Goal: Communication & Community: Answer question/provide support

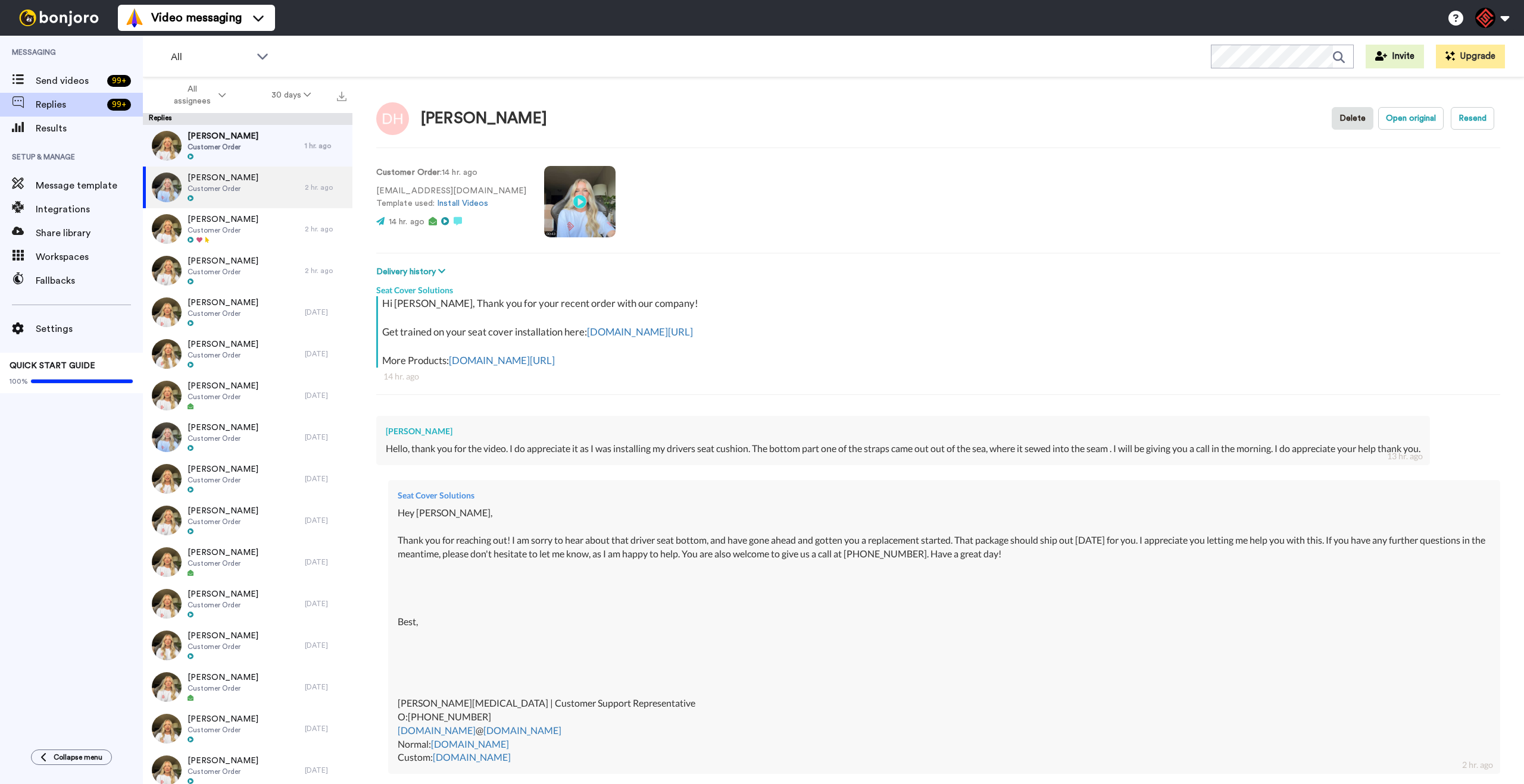
type textarea "x"
click at [253, 154] on div "[PERSON_NAME] Customer Order" at bounding box center [223, 146] width 162 height 41
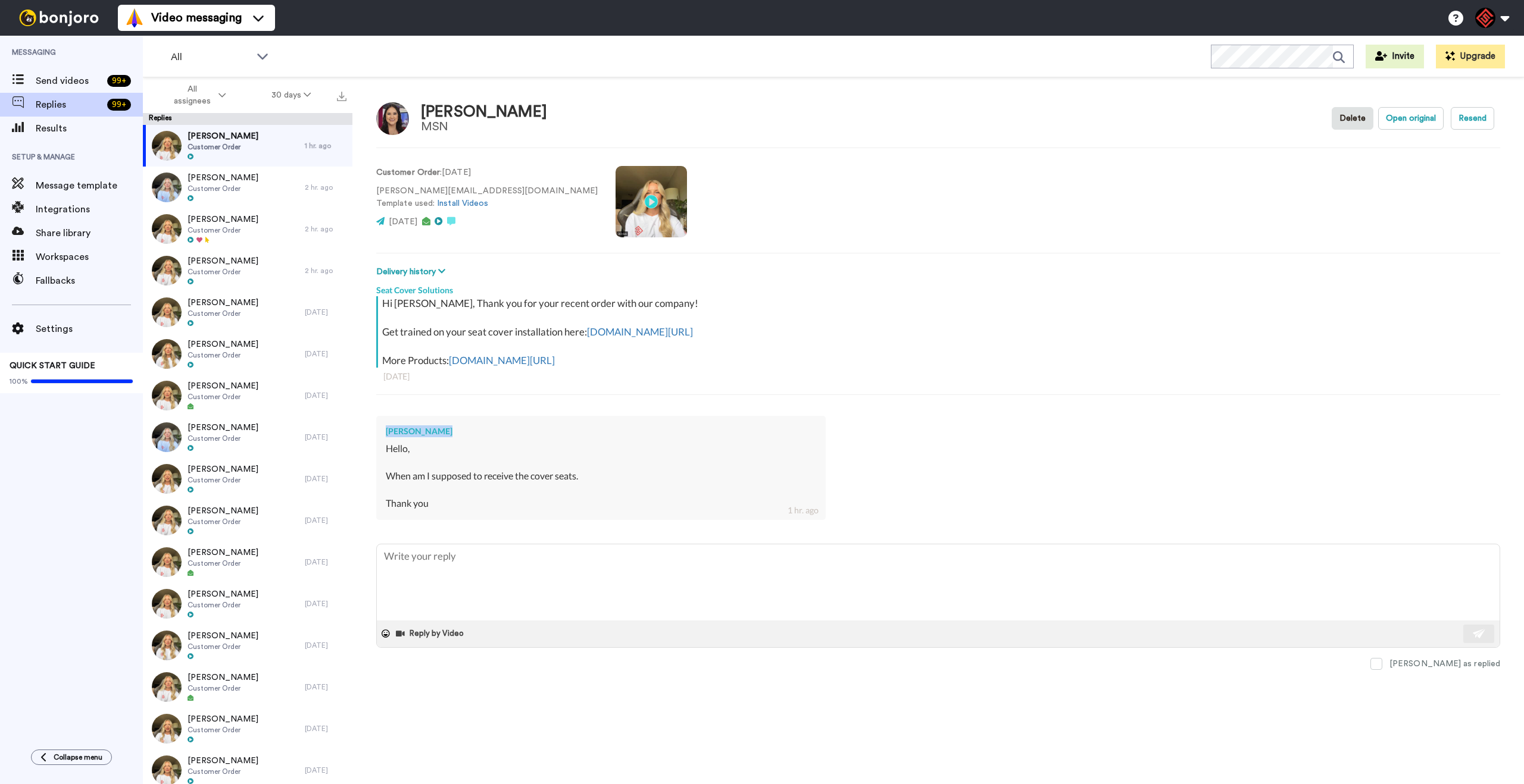
drag, startPoint x: 439, startPoint y: 433, endPoint x: 384, endPoint y: 429, distance: 55.1
click at [381, 429] on div "Adriana Torres Hello, When am I supposed to receive the cover seats. Thank you …" at bounding box center [600, 467] width 449 height 104
drag, startPoint x: 451, startPoint y: 434, endPoint x: 388, endPoint y: 429, distance: 63.2
click at [388, 430] on div "[PERSON_NAME]" at bounding box center [601, 431] width 431 height 12
copy div "[PERSON_NAME]"
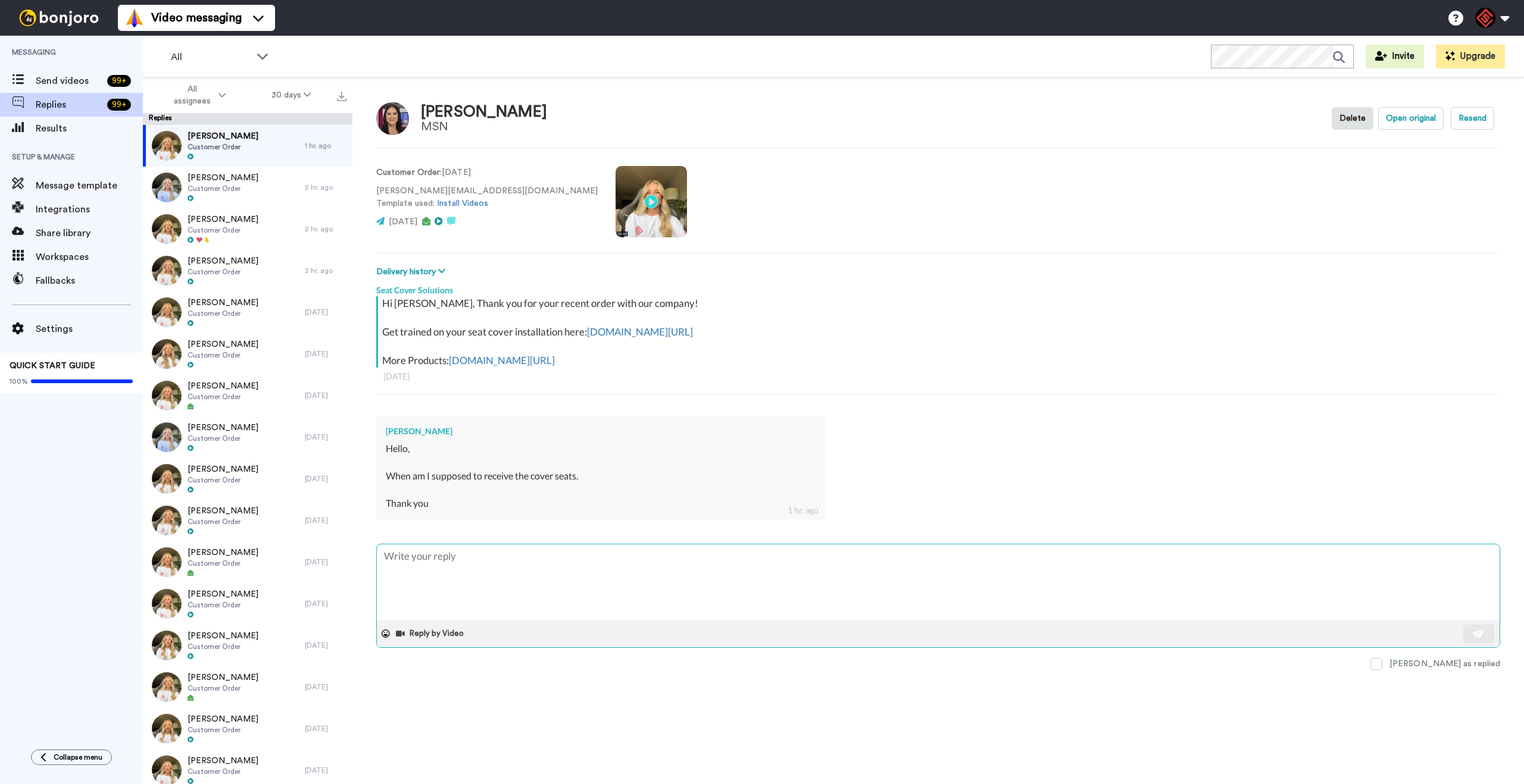
click at [538, 578] on textarea at bounding box center [937, 582] width 1122 height 76
type textarea "x"
type textarea "H"
type textarea "x"
type textarea "He"
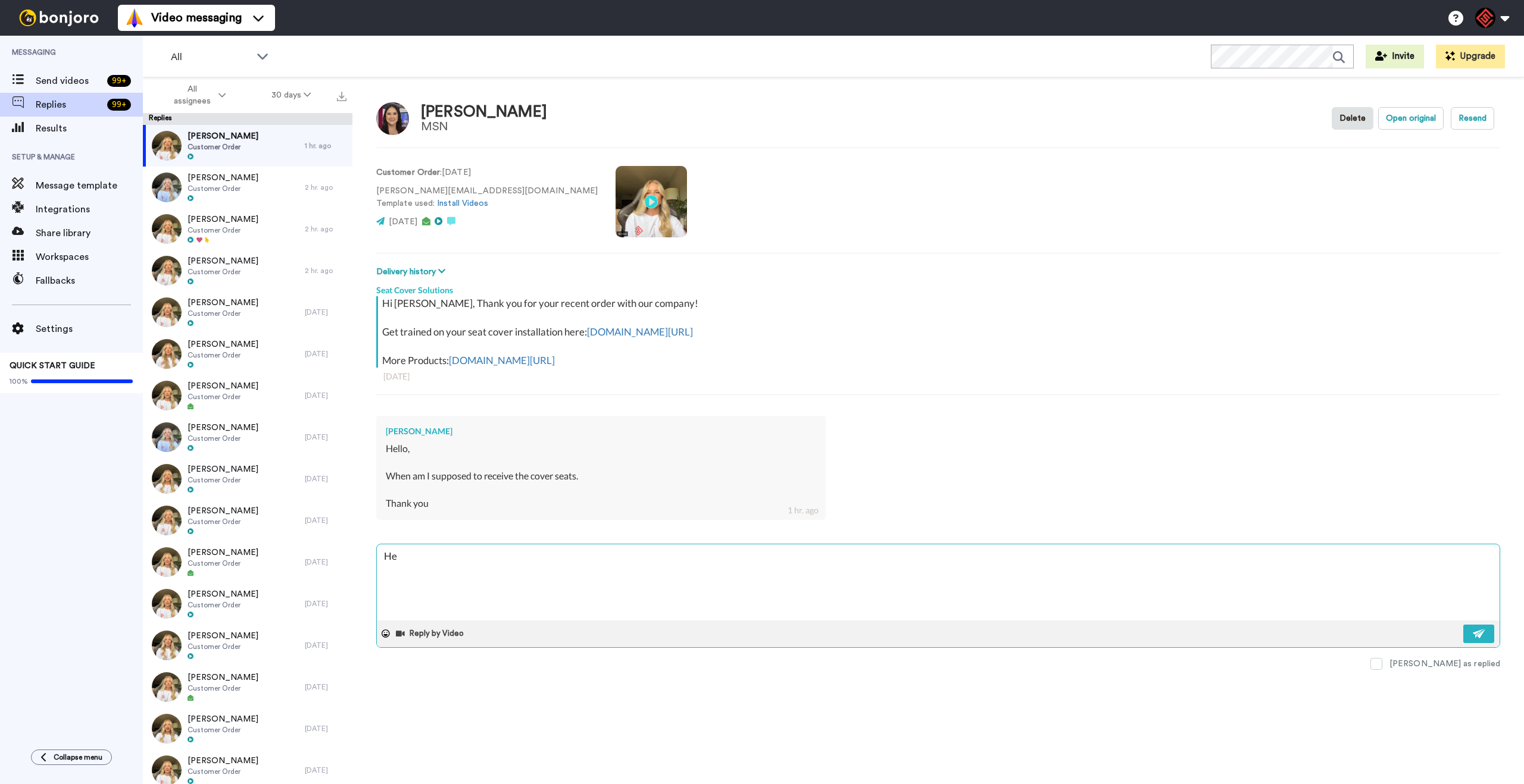
type textarea "x"
type textarea "Hey"
type textarea "x"
type textarea "Hey"
type textarea "x"
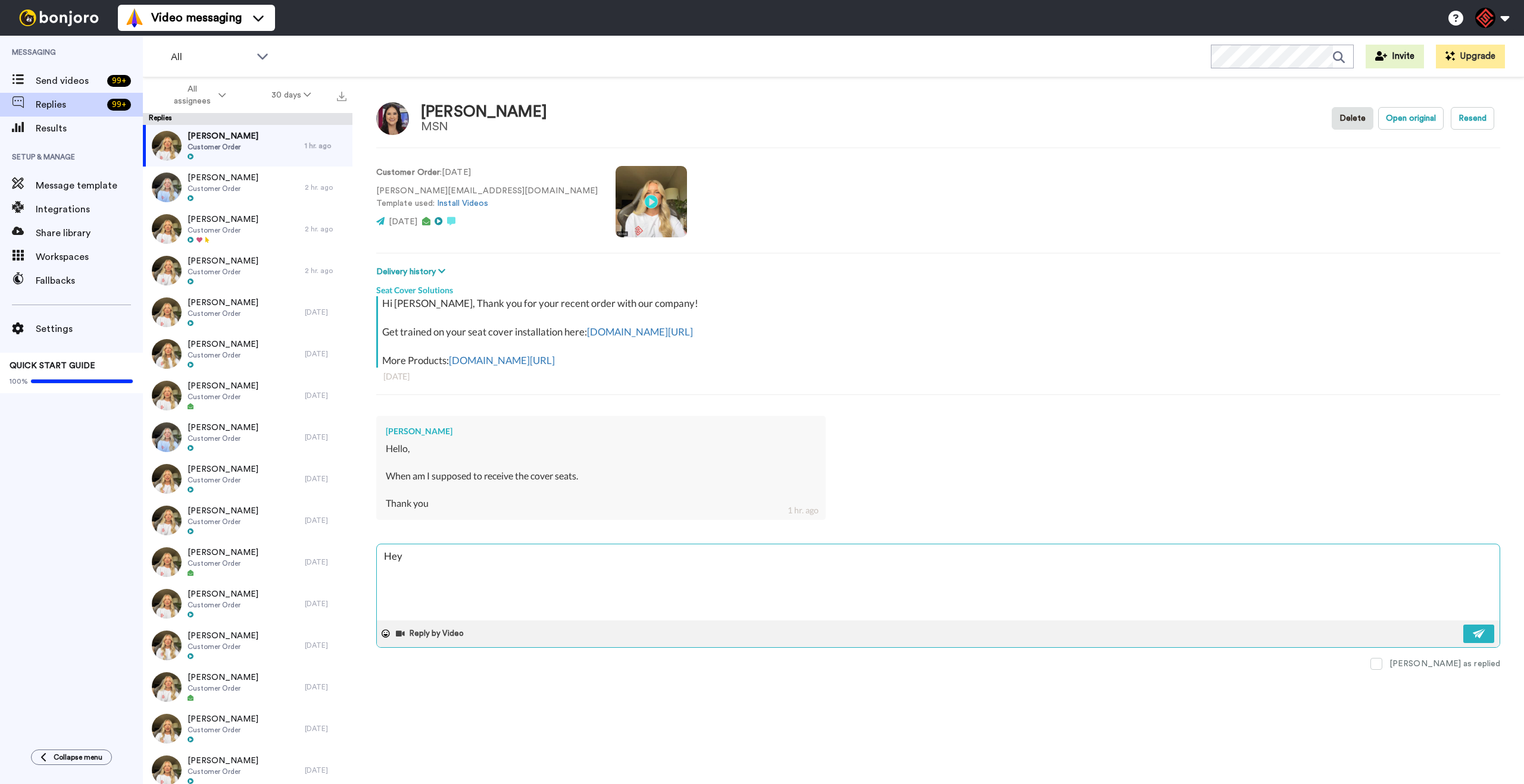
type textarea "Hey A"
type textarea "x"
type textarea "Hey Ad"
type textarea "x"
type textarea "Hey Adr"
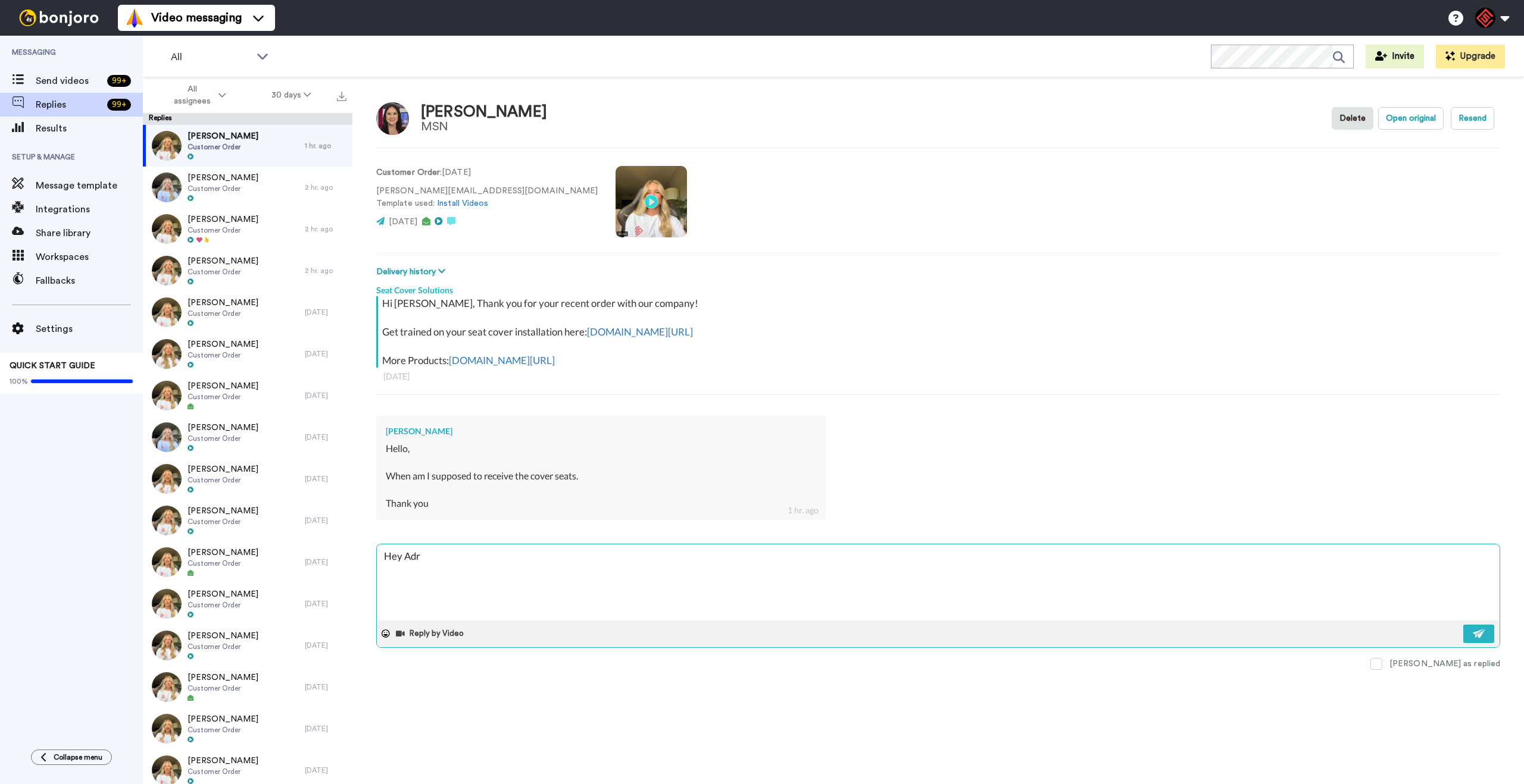
type textarea "x"
type textarea "Hey Adri"
type textarea "x"
type textarea "Hey Adria"
type textarea "x"
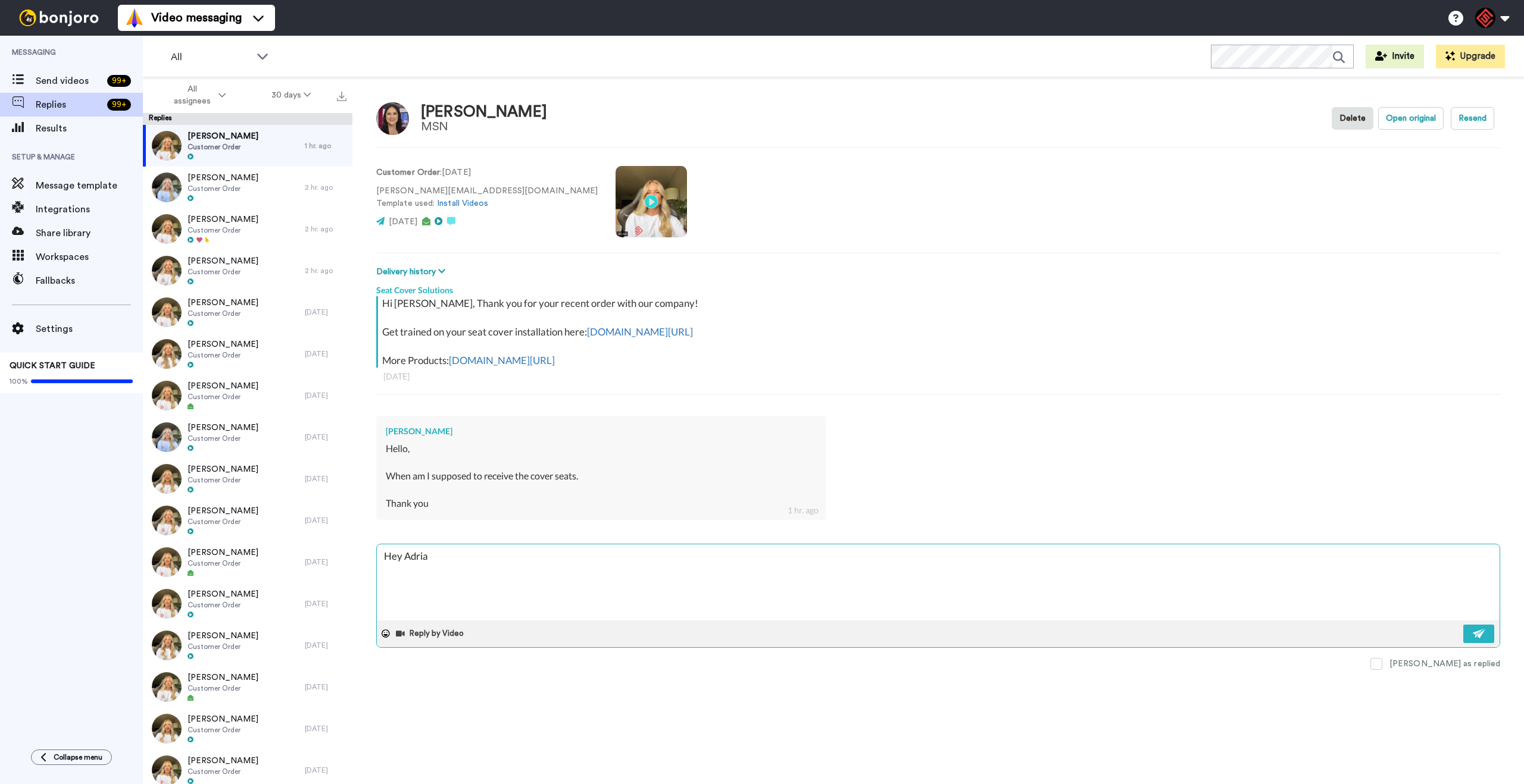
type textarea "Hey Adrian"
type textarea "x"
type textarea "Hey Adriana"
type textarea "x"
type textarea "Hey [PERSON_NAME],"
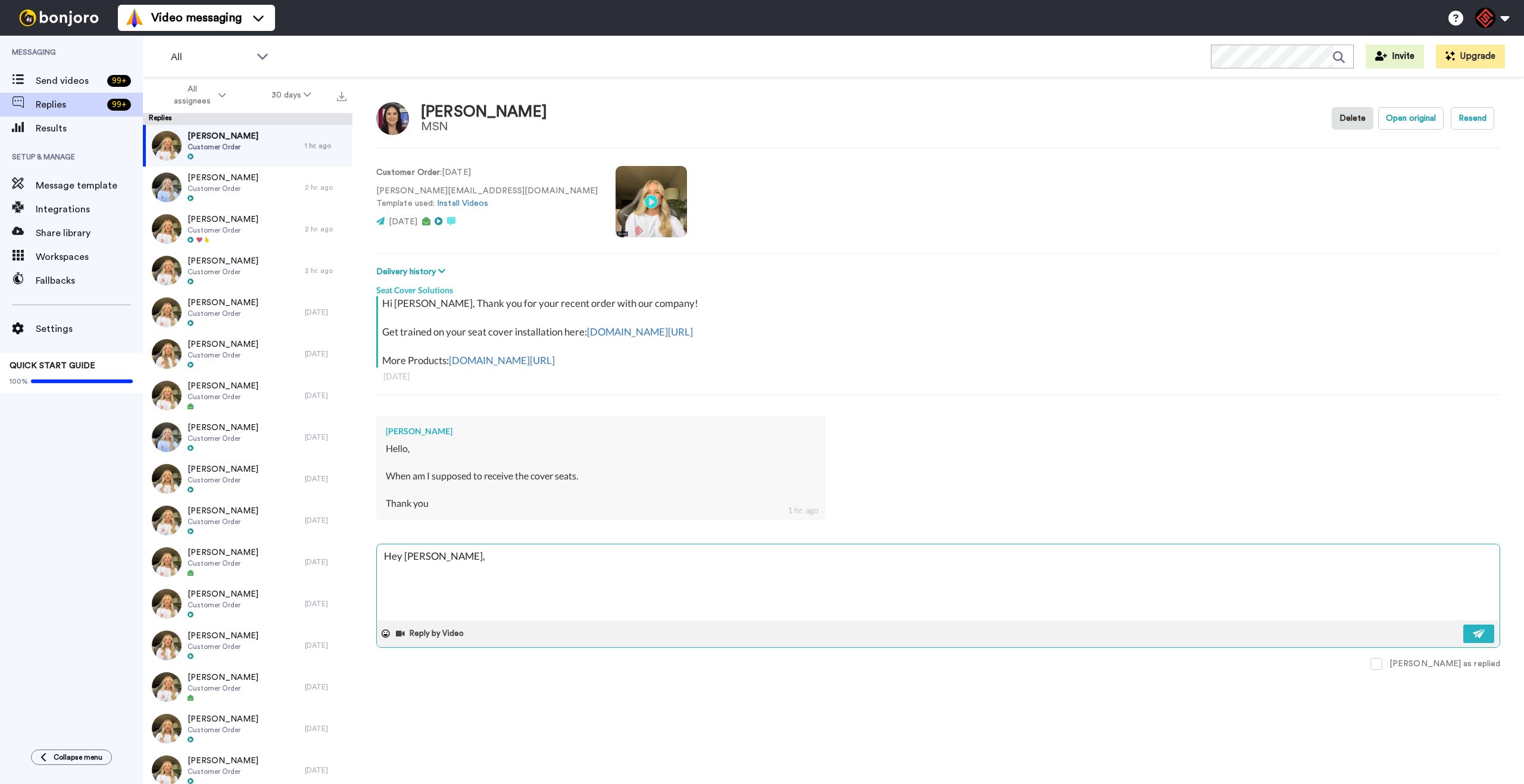
type textarea "x"
type textarea "Hey [PERSON_NAME],"
type textarea "x"
type textarea "Hey [PERSON_NAME],"
type textarea "x"
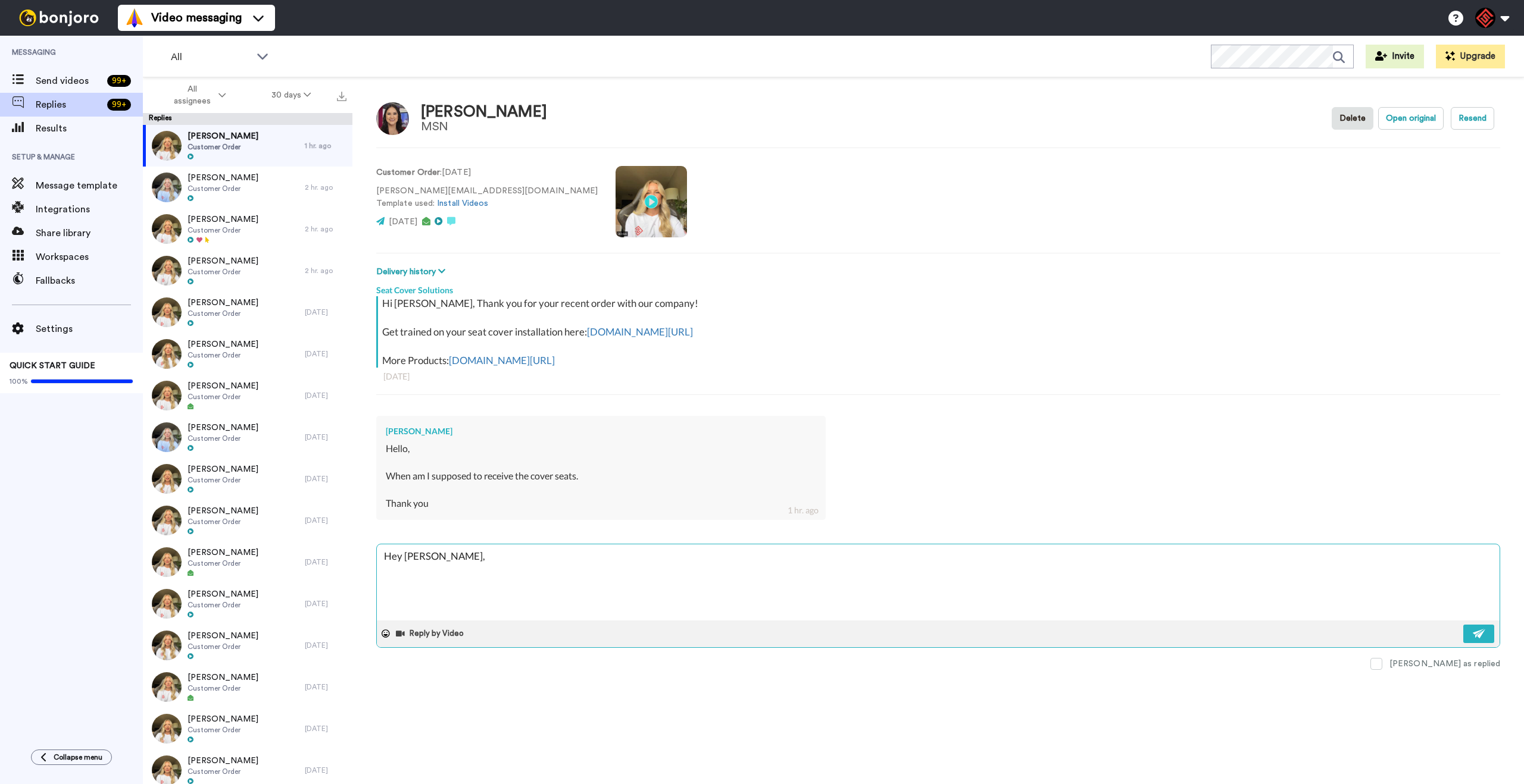
type textarea "Hey Adriana, T"
type textarea "x"
type textarea "Hey Adriana, Th"
type textarea "x"
type textarea "Hey Adriana, The"
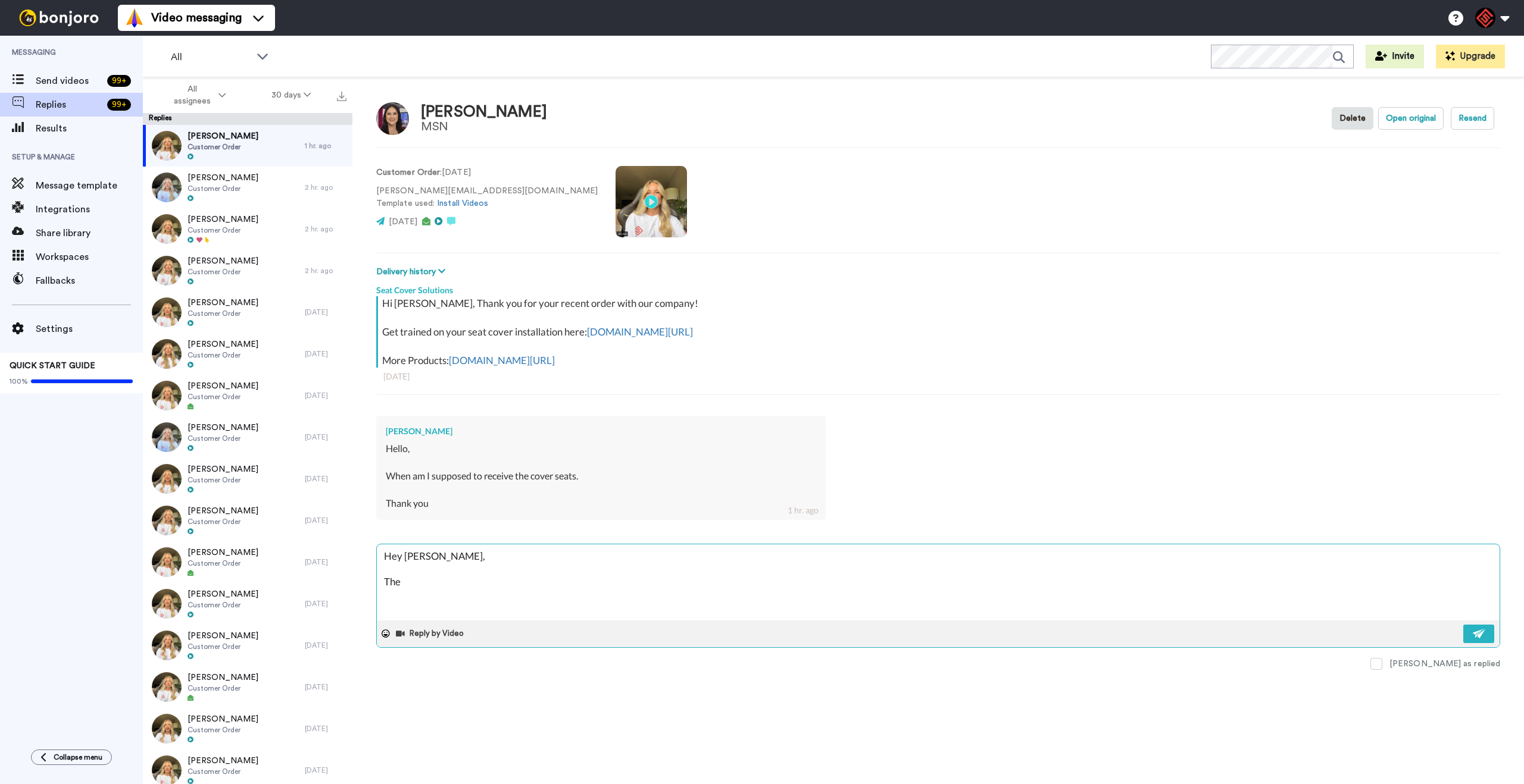
type textarea "x"
type textarea "Hey Adriana, The"
type textarea "x"
type textarea "Hey Adriana, The b"
type textarea "x"
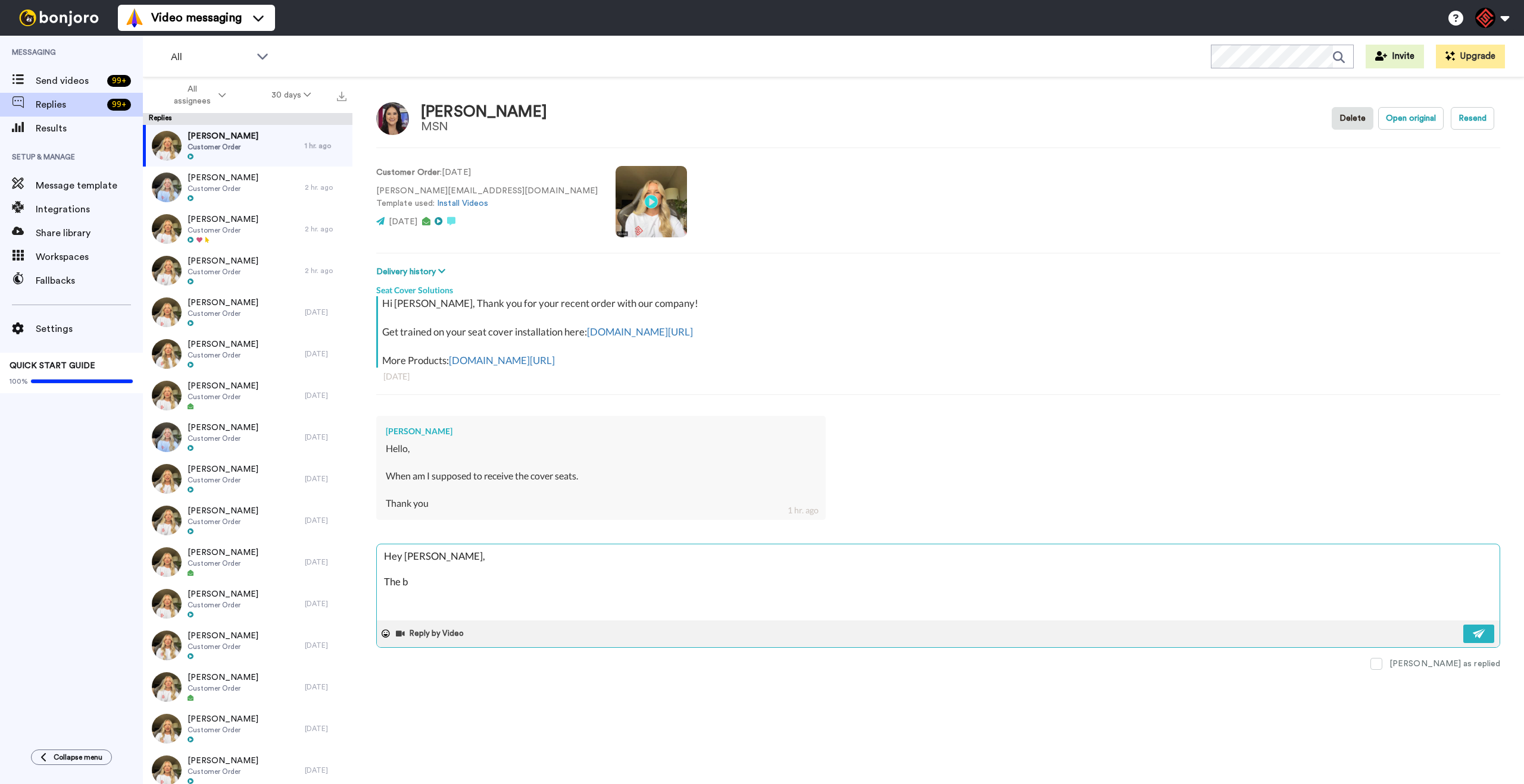
type textarea "Hey Adriana, The ba"
type textarea "x"
type textarea "Hey Adriana, The bal"
type textarea "x"
type textarea "Hey Adriana, The balc"
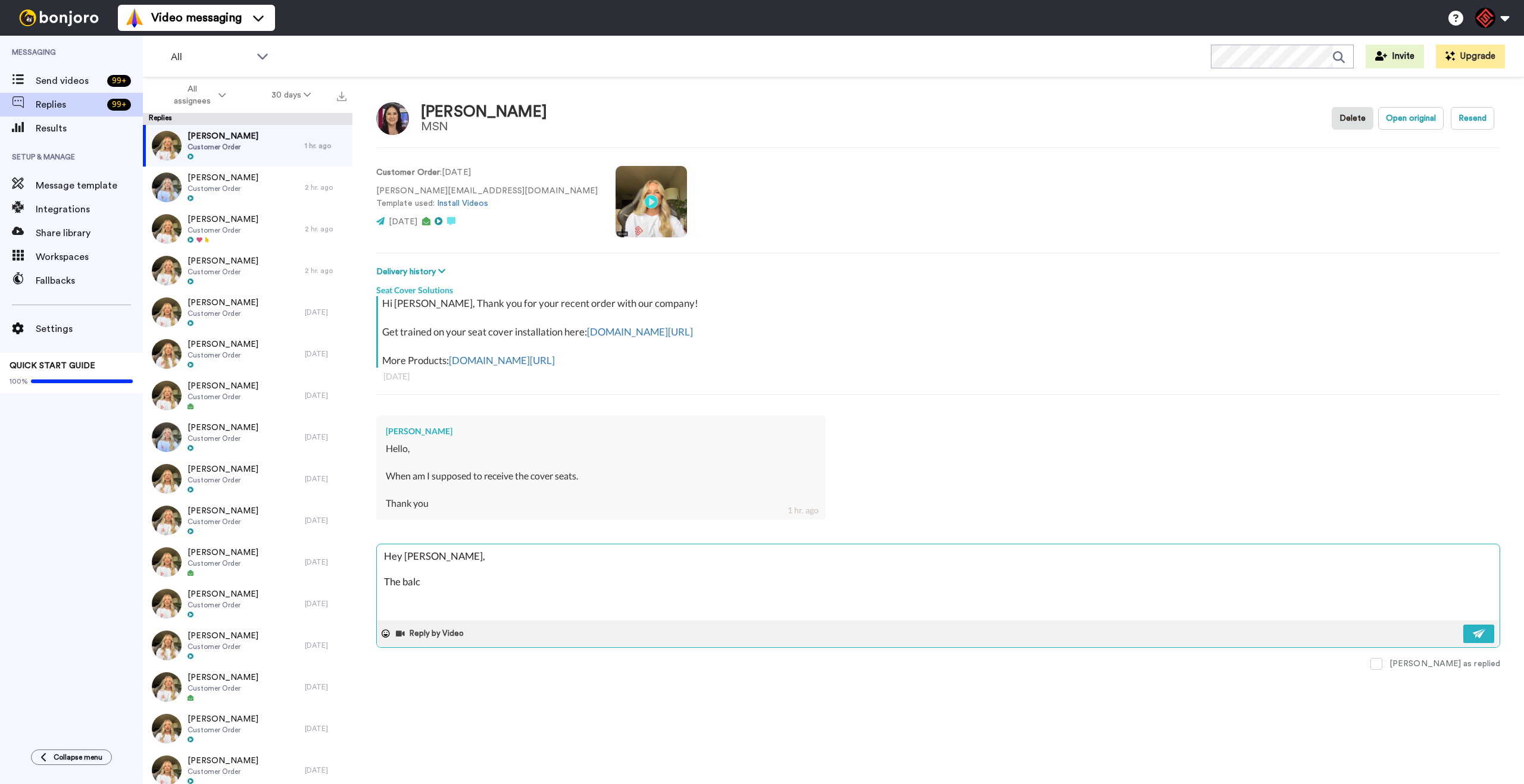
type textarea "x"
type textarea "Hey Adriana, The balck"
type textarea "x"
type textarea "Hey Adriana, The balck"
type textarea "x"
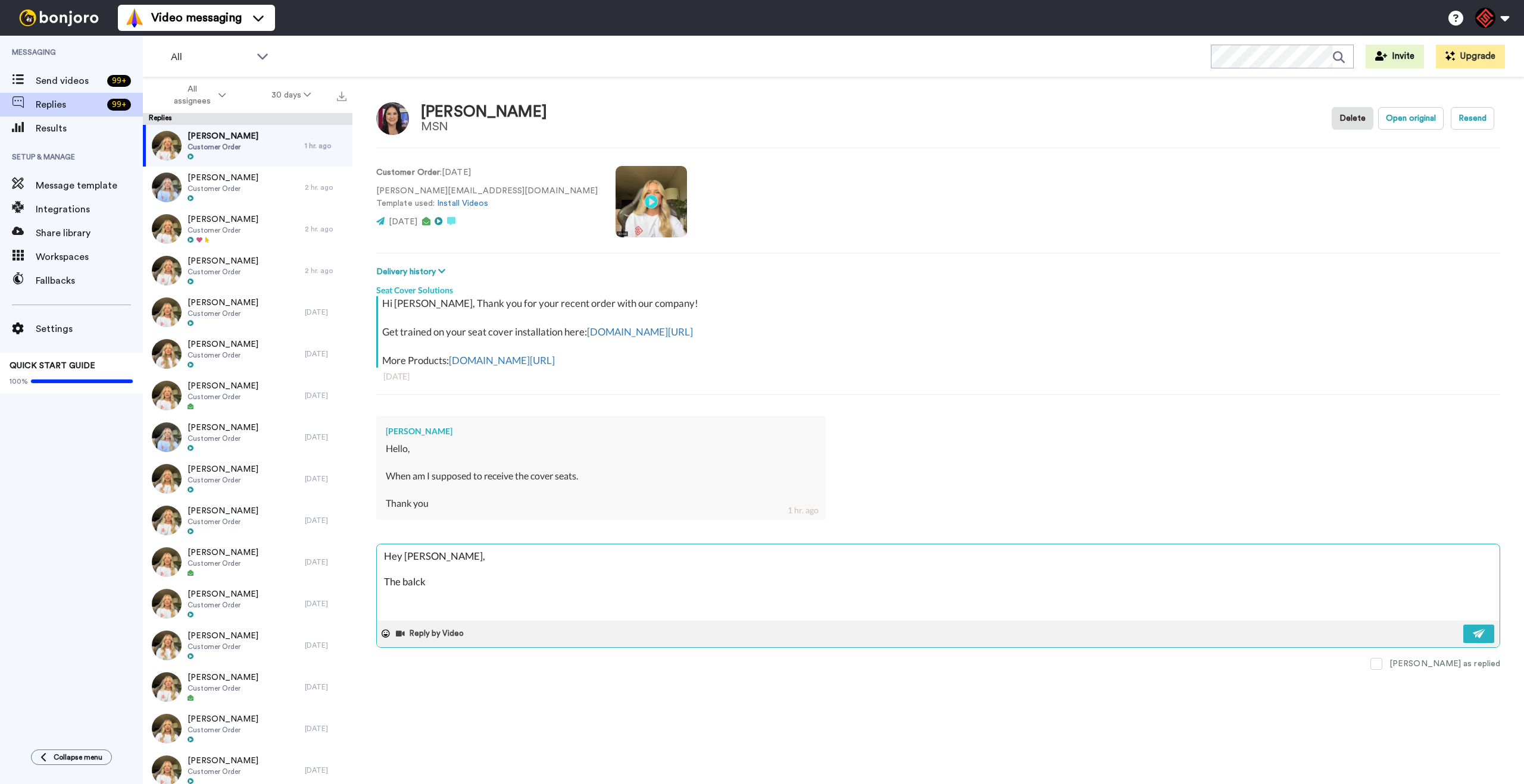
type textarea "Hey Adriana, The balck a"
type textarea "x"
type textarea "Hey Adriana, The balck an"
type textarea "x"
type textarea "Hey Adriana, The balck and"
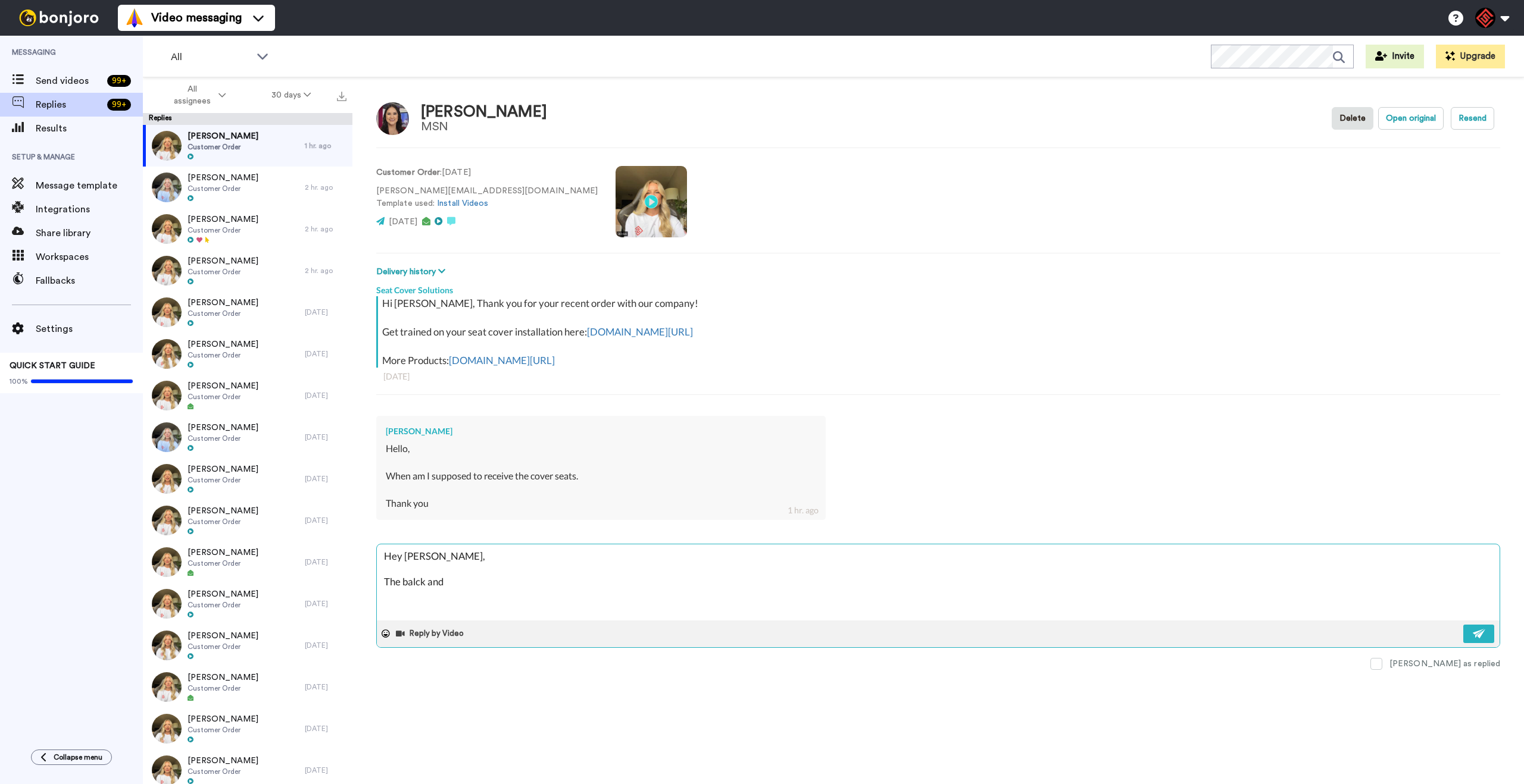
type textarea "x"
type textarea "Hey Adriana, The balck and"
type textarea "x"
type textarea "Hey Adriana, The balck and b"
type textarea "x"
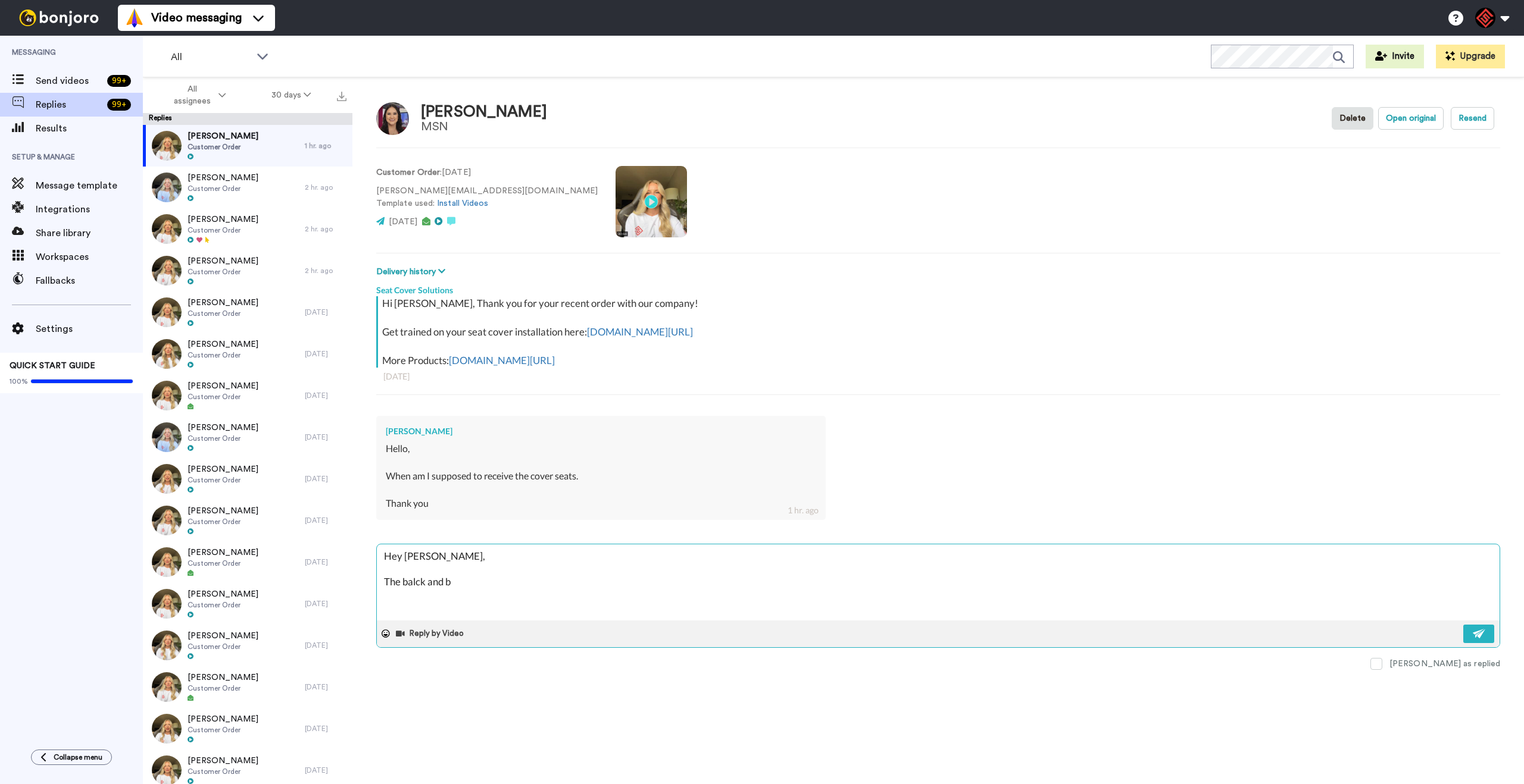
type textarea "Hey Adriana, The balck and bl"
type textarea "x"
type textarea "Hey Adriana, The balck and blu"
type textarea "x"
type textarea "Hey Adriana, The balck and blue"
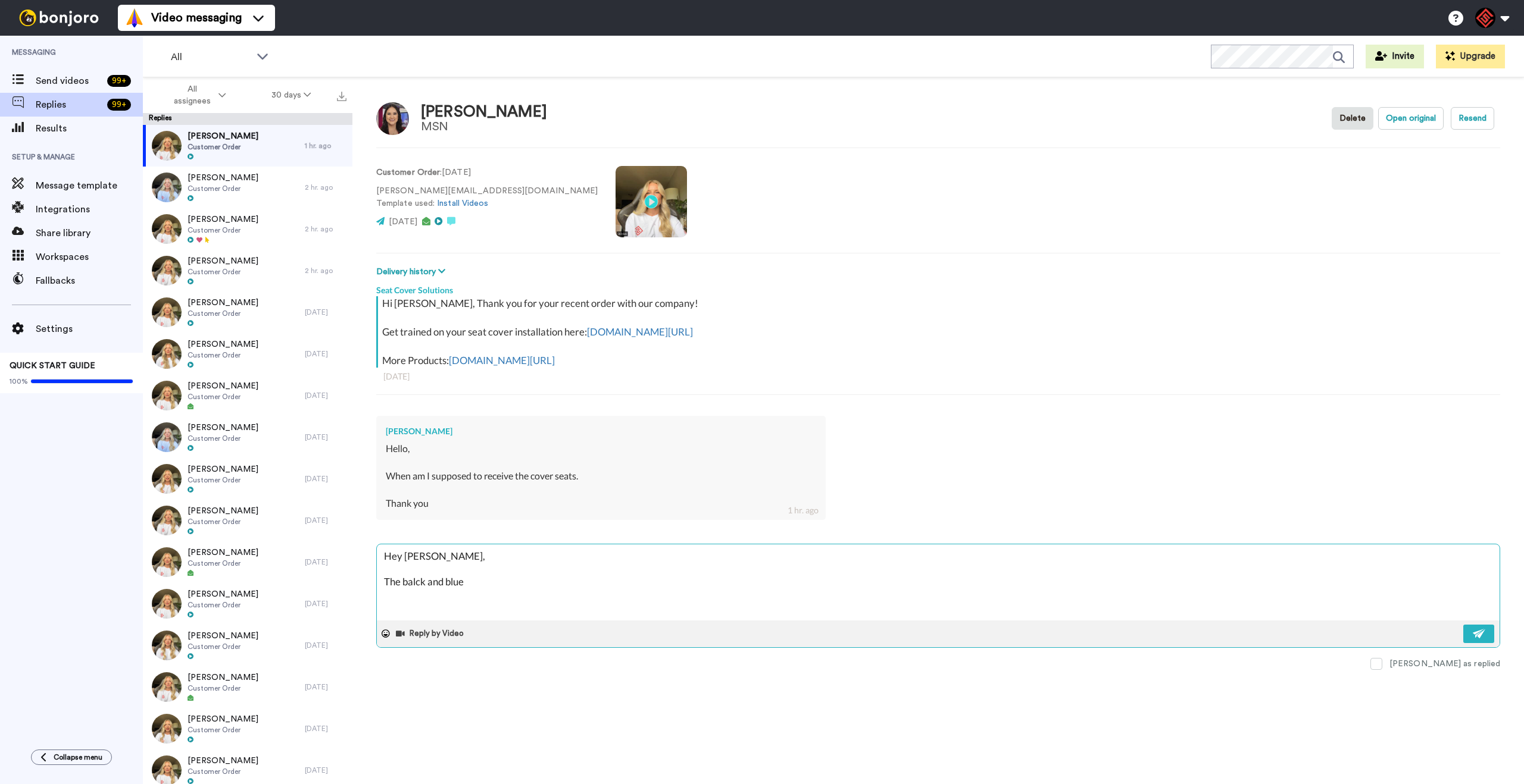
type textarea "x"
type textarea "Hey Adriana, The balck and blue"
type textarea "x"
type textarea "Hey Adriana, The balck and blue s"
type textarea "x"
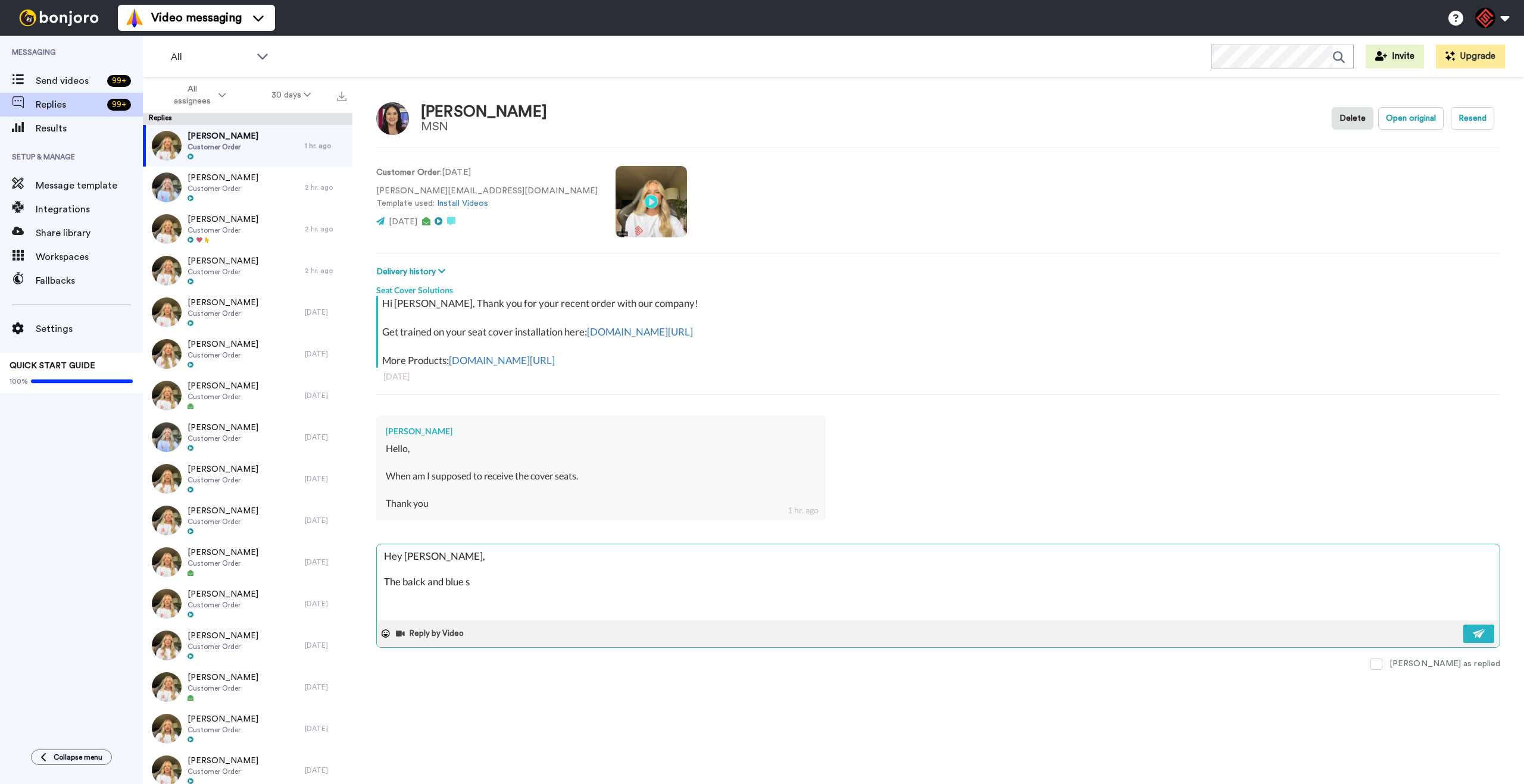
type textarea "Hey Adriana, The balck and blue se"
type textarea "x"
type textarea "Hey Adriana, The balck and blue sea"
type textarea "x"
type textarea "Hey Adriana, The balck and blue seat"
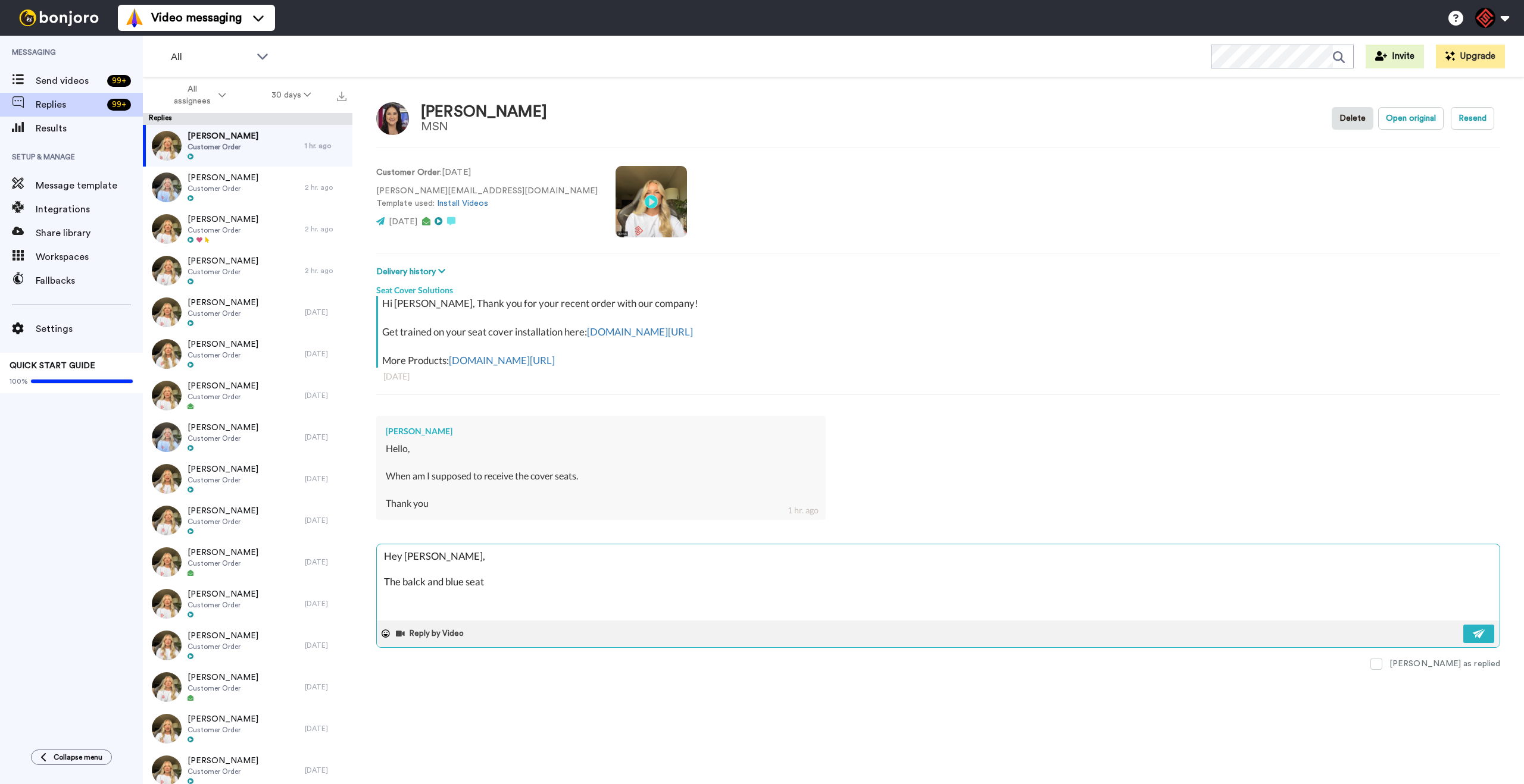
type textarea "x"
type textarea "Hey Adriana, The balck and blue seat"
type textarea "x"
type textarea "Hey Adriana, The balck and blue seat c"
type textarea "x"
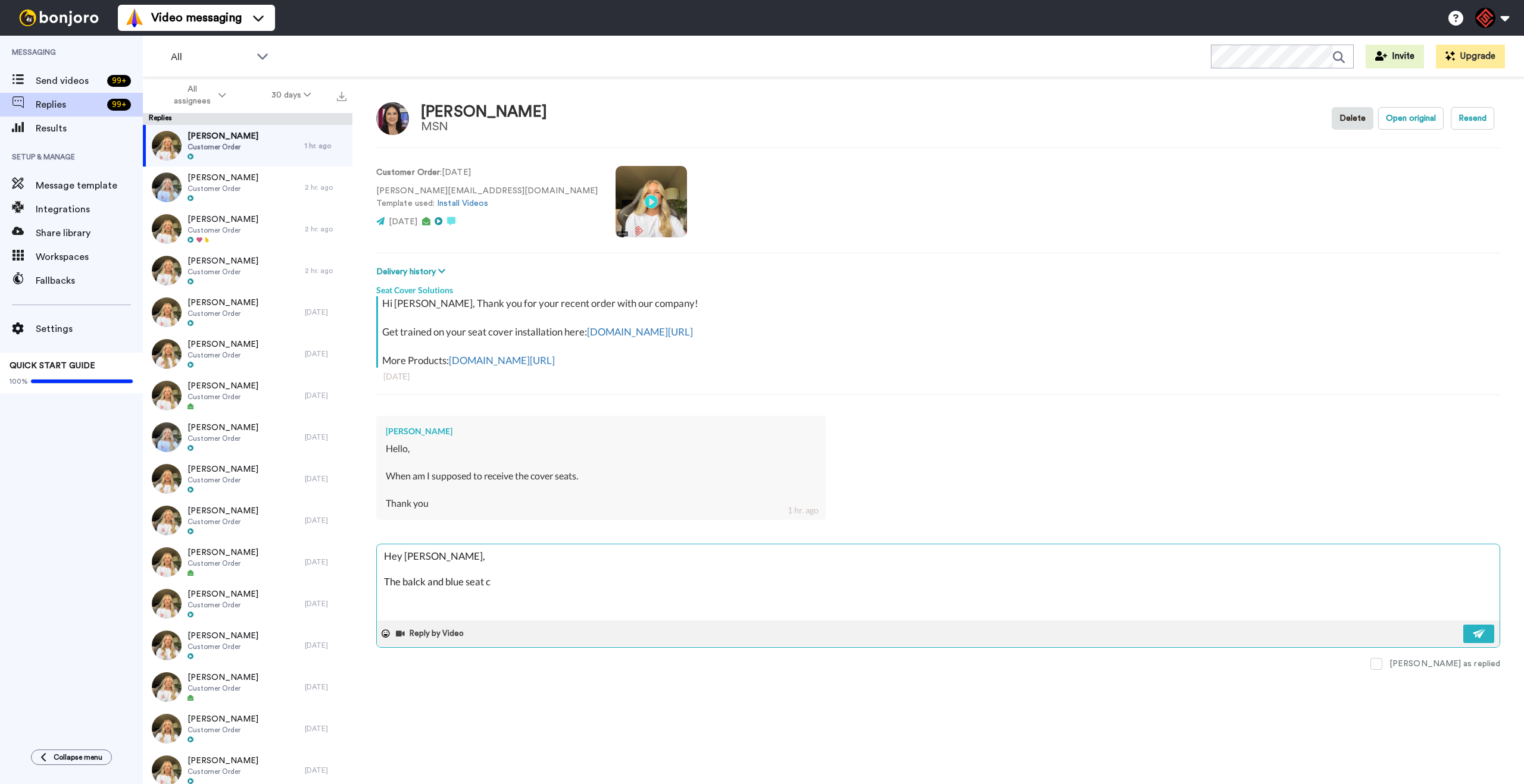
type textarea "Hey Adriana, The balck and blue seat co"
type textarea "x"
type textarea "Hey Adriana, The balck and blue seat cov"
type textarea "x"
type textarea "Hey Adriana, The balck and blue seat cove"
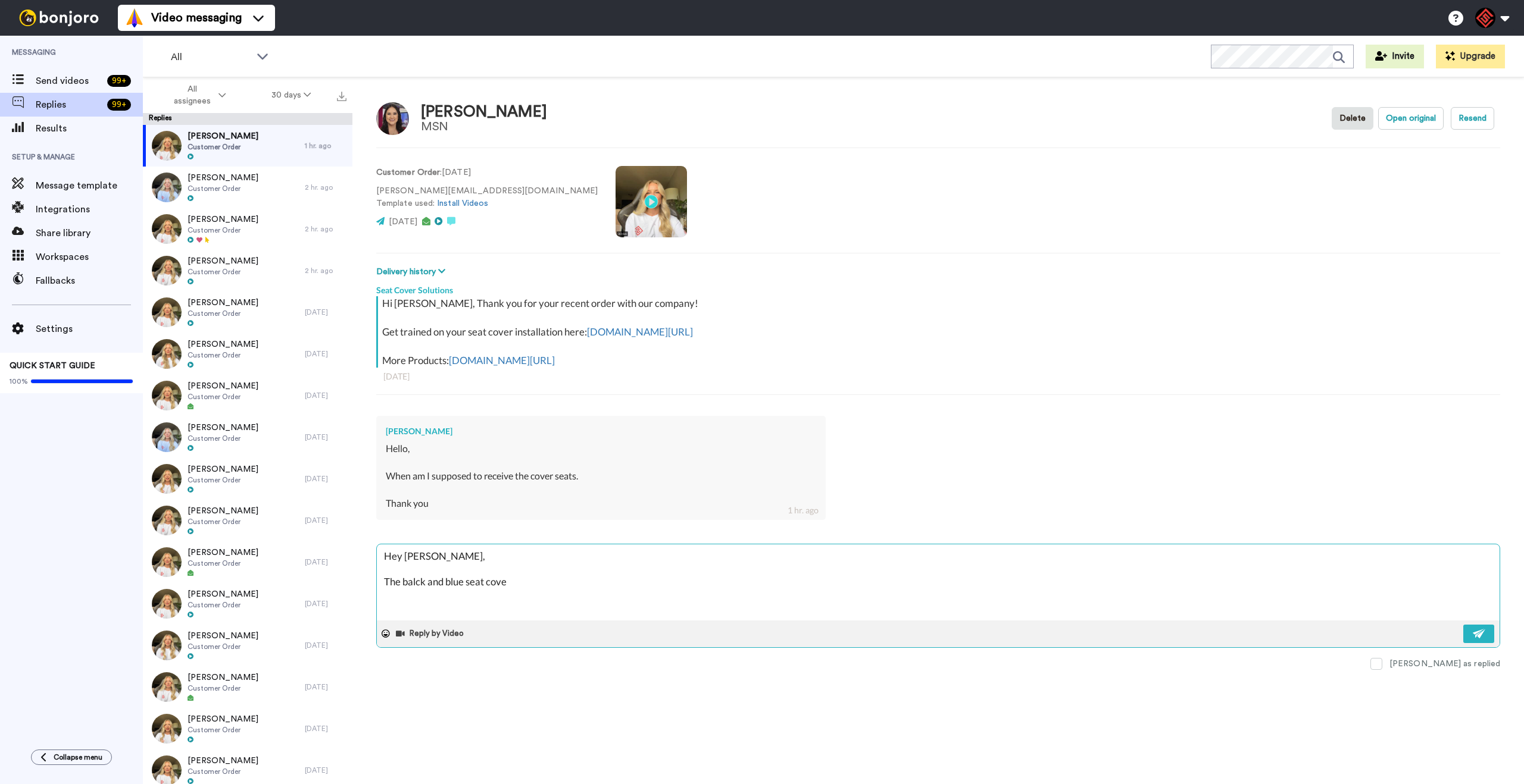
type textarea "x"
type textarea "Hey Adriana, The balck and blue seat cover"
type textarea "x"
type textarea "Hey Adriana, The balck and blue seat covers"
type textarea "x"
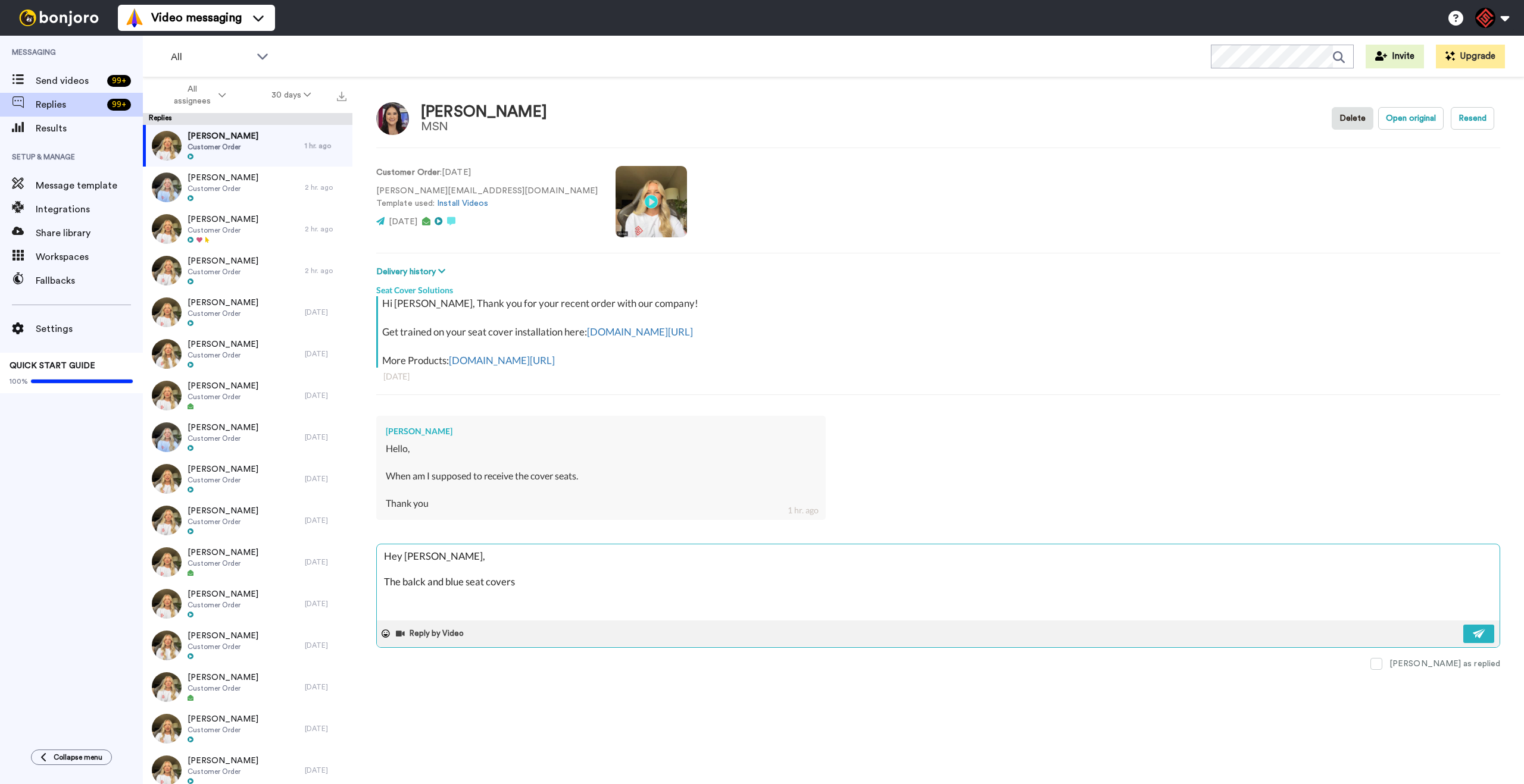
type textarea "Hey Adriana, The balck and blue seat covers"
type textarea "x"
type textarea "Hey Adriana, The balck and blue seat covers a"
type textarea "x"
type textarea "Hey Adriana, The balck and blue seat covers ar"
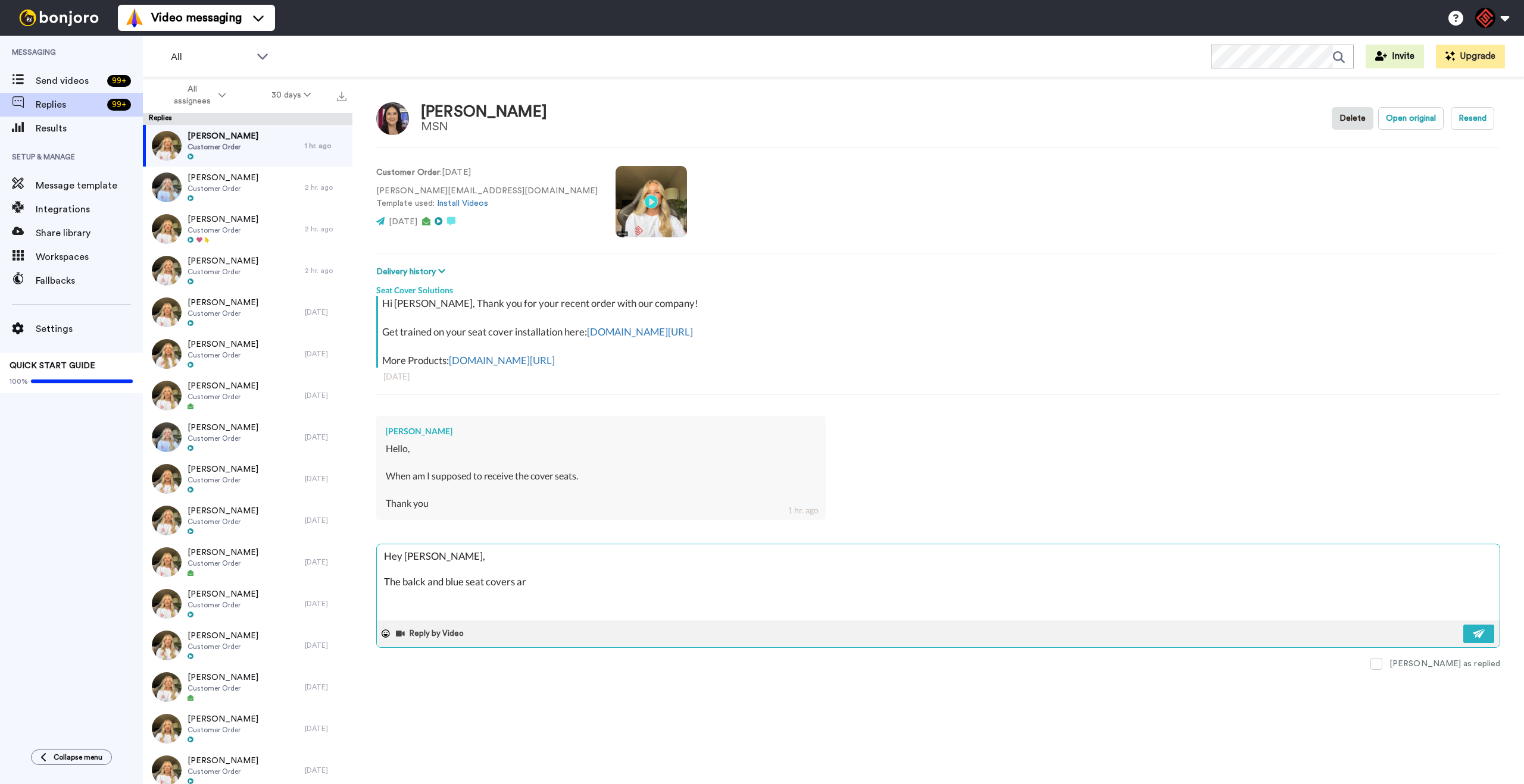
type textarea "x"
type textarea "Hey Adriana, The balck and blue seat covers are"
type textarea "x"
type textarea "Hey Adriana, The balck and blue seat covers are"
type textarea "x"
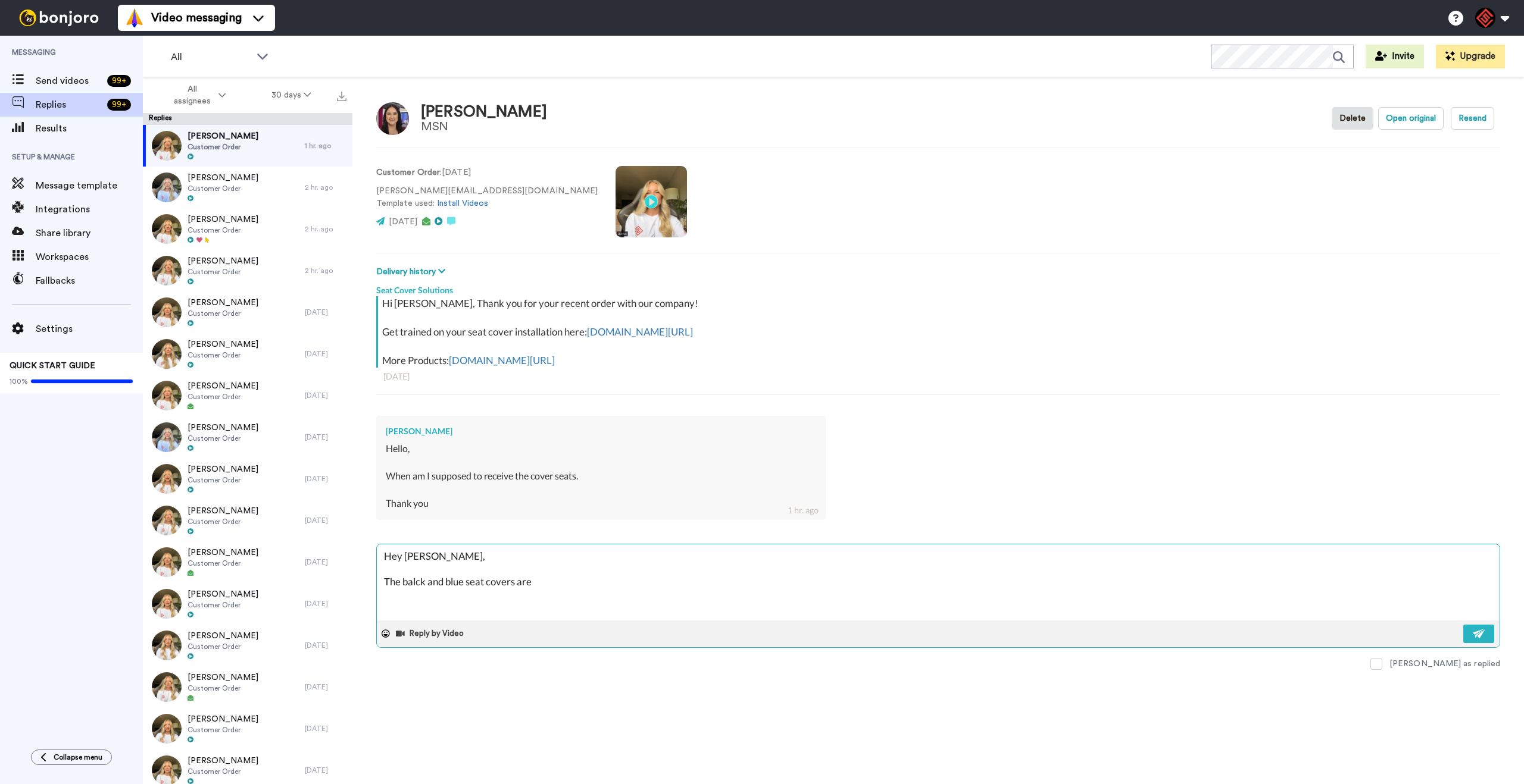
type textarea "Hey Adriana, The balck and blue seat covers are c"
type textarea "x"
type textarea "Hey Adriana, The balck and blue seat covers are cu"
type textarea "x"
type textarea "Hey Adriana, The balck and blue seat covers are cut"
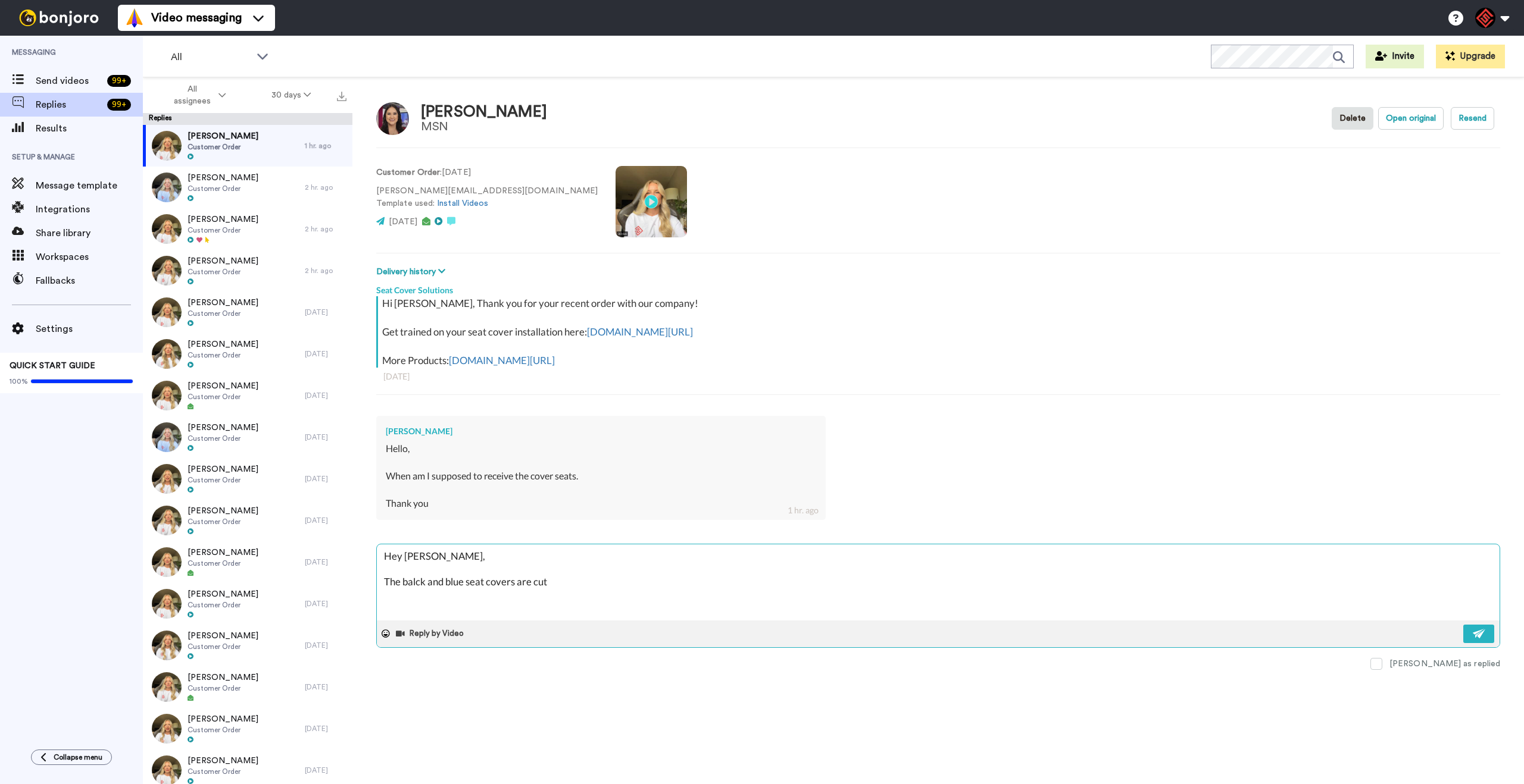
type textarea "x"
type textarea "Hey Adriana, The balck and blue seat covers are cu"
type textarea "x"
type textarea "Hey Adriana, The balck and blue seat covers are cur"
type textarea "x"
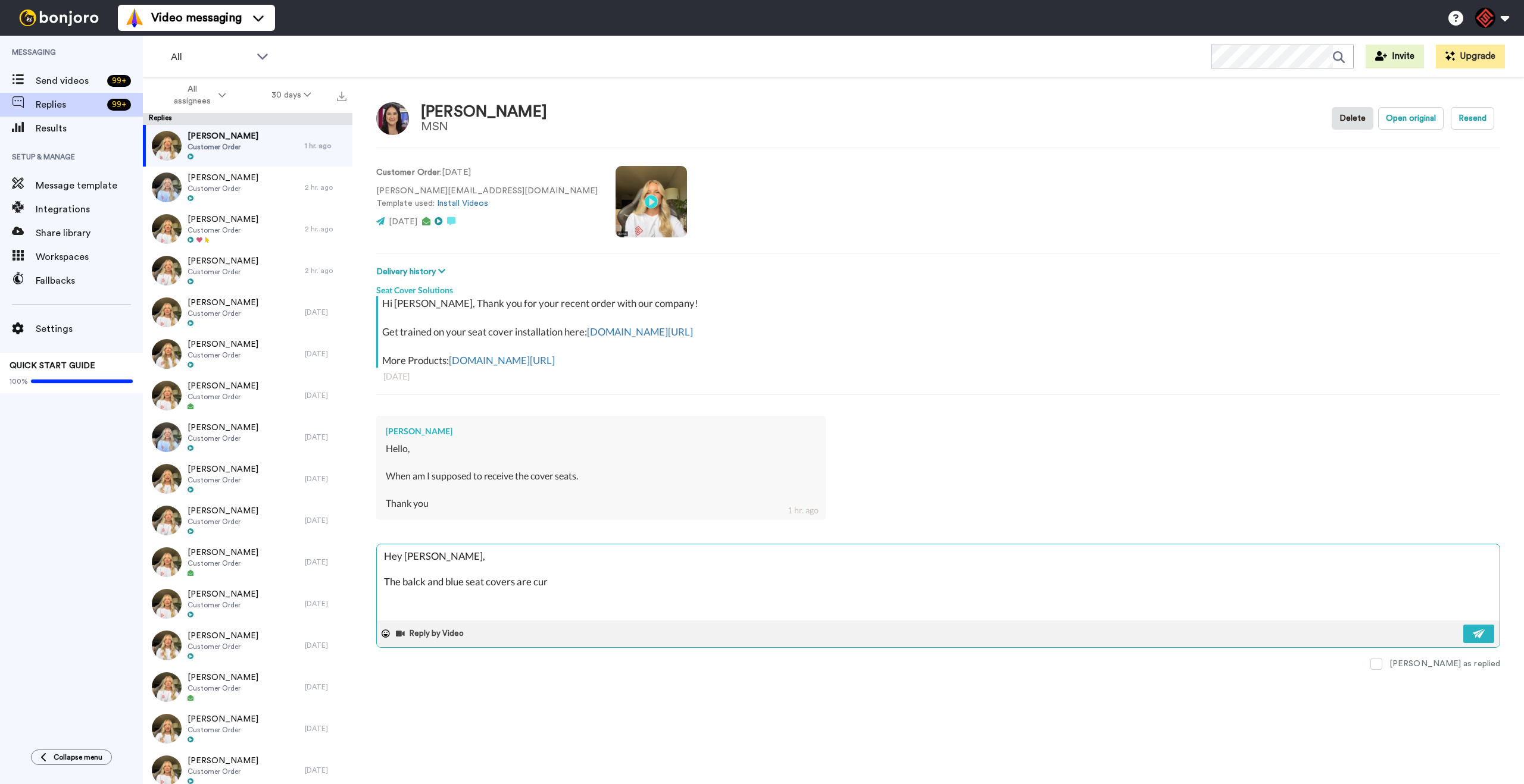
type textarea "Hey Adriana, The balck and blue seat covers are curr"
type textarea "x"
type textarea "Hey Adriana, The balck and blue seat covers are curre"
type textarea "x"
type textarea "Hey Adriana, The balck and blue seat covers are curren"
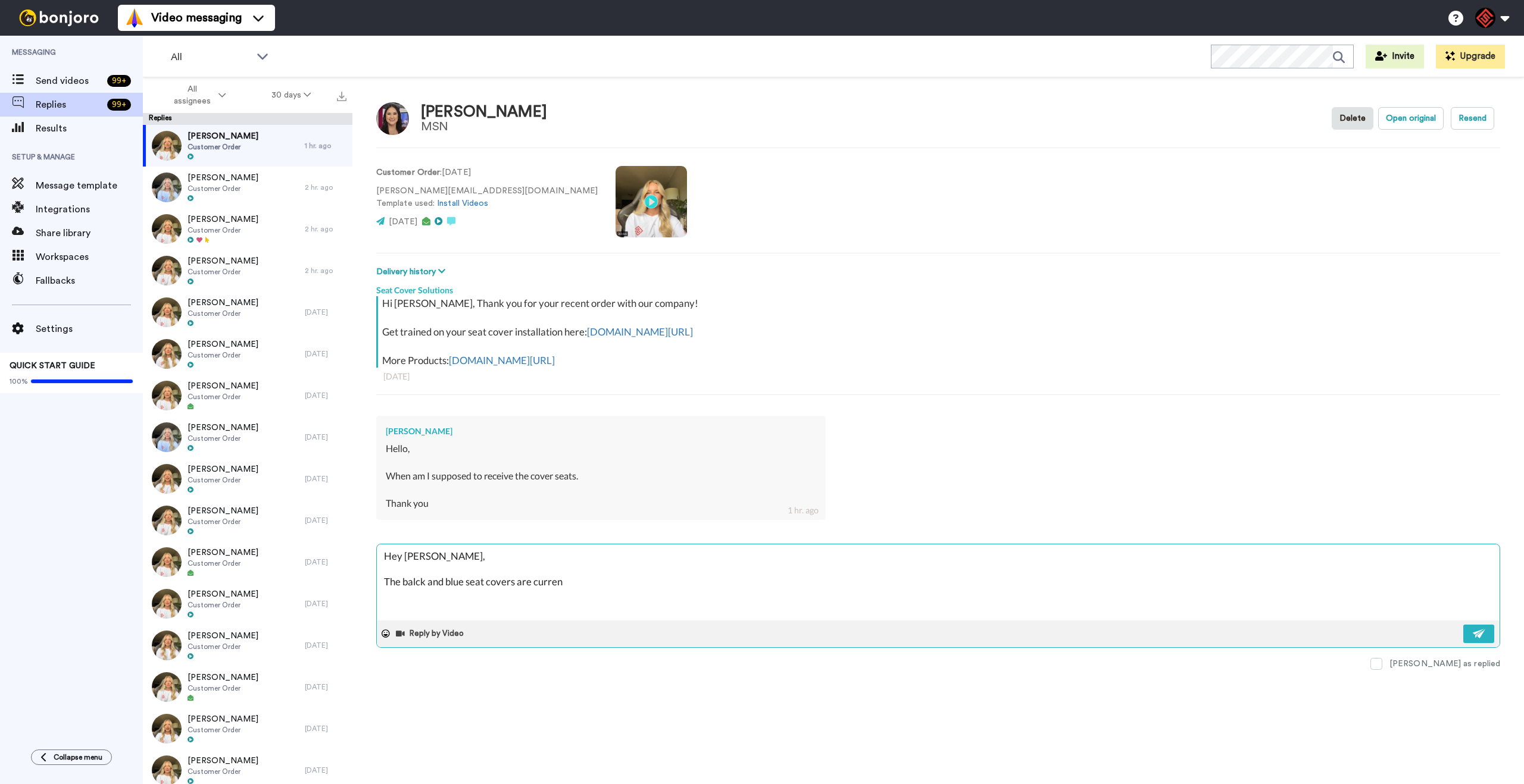
type textarea "x"
type textarea "Hey Adriana, The balck and blue seat covers are current"
type textarea "x"
type textarea "Hey Adriana, The balck and blue seat covers are currentl"
type textarea "x"
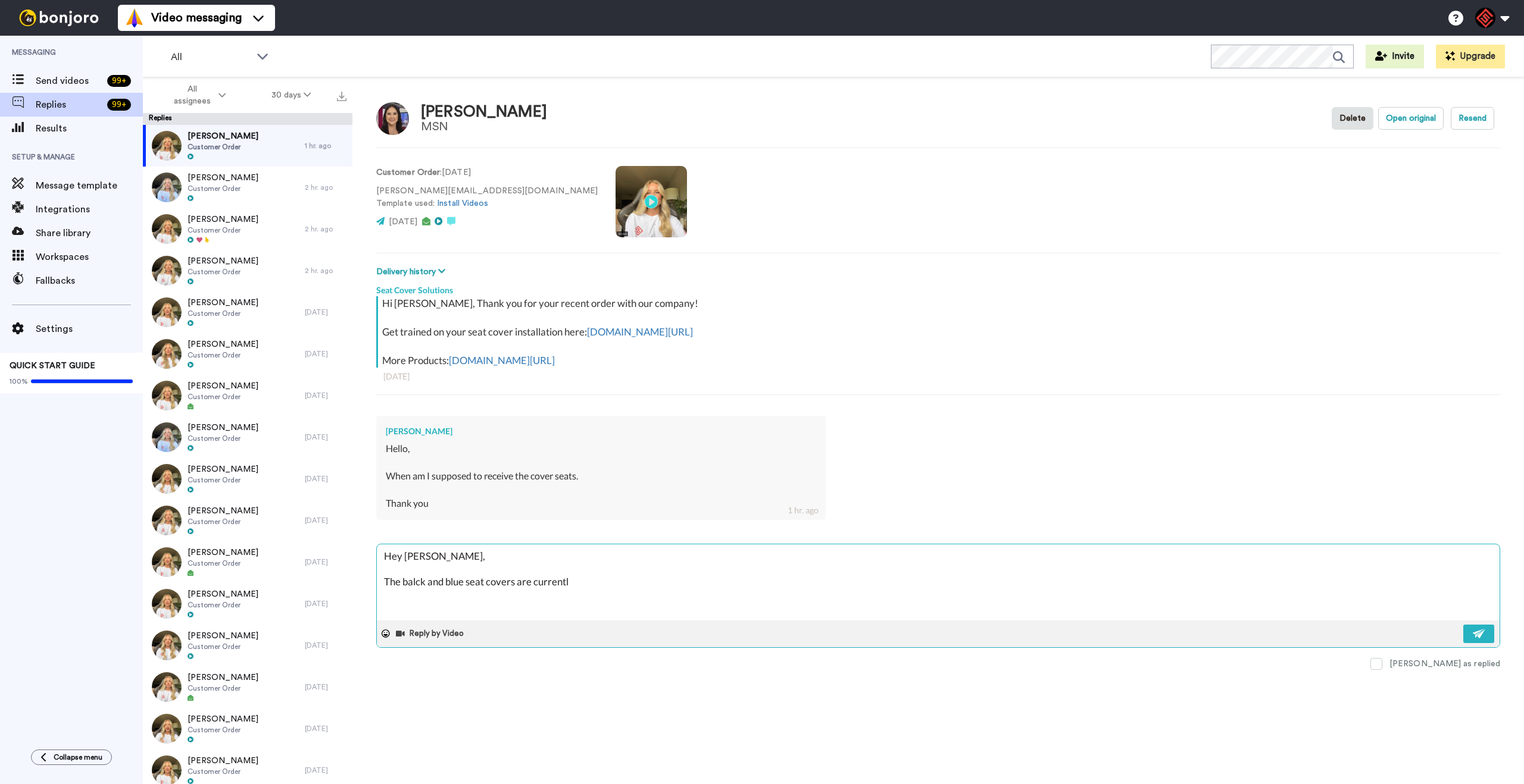
type textarea "Hey Adriana, The balck and blue seat covers are currently"
type textarea "x"
type textarea "Hey Adriana, The balck and blue seat covers are currently"
type textarea "x"
type textarea "Hey Adriana, The balck and blue seat covers are currently o"
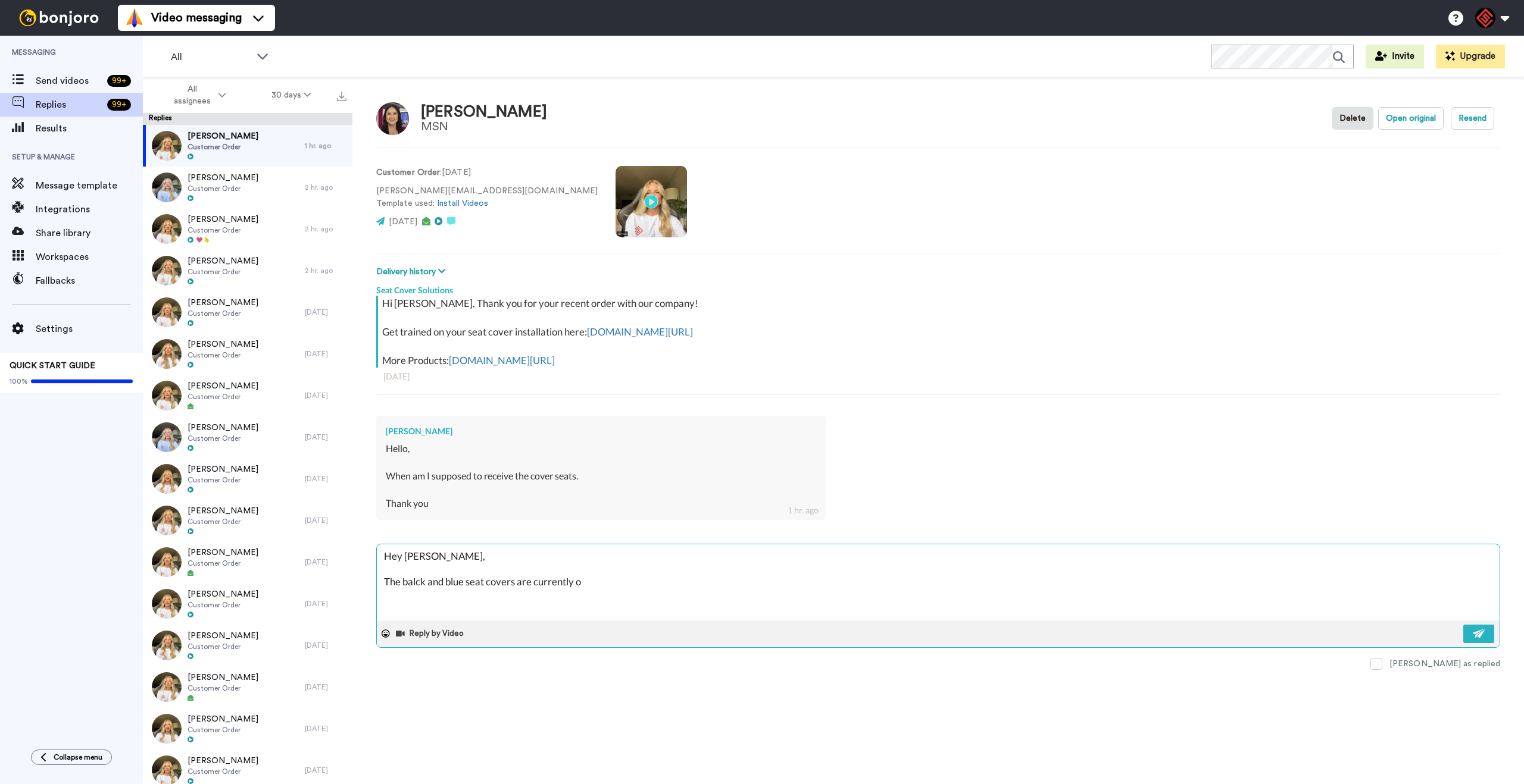
type textarea "x"
type textarea "Hey Adriana, The balck and blue seat covers are currently on"
type textarea "x"
type textarea "Hey Adriana, The balck and blue seat covers are currently on"
type textarea "x"
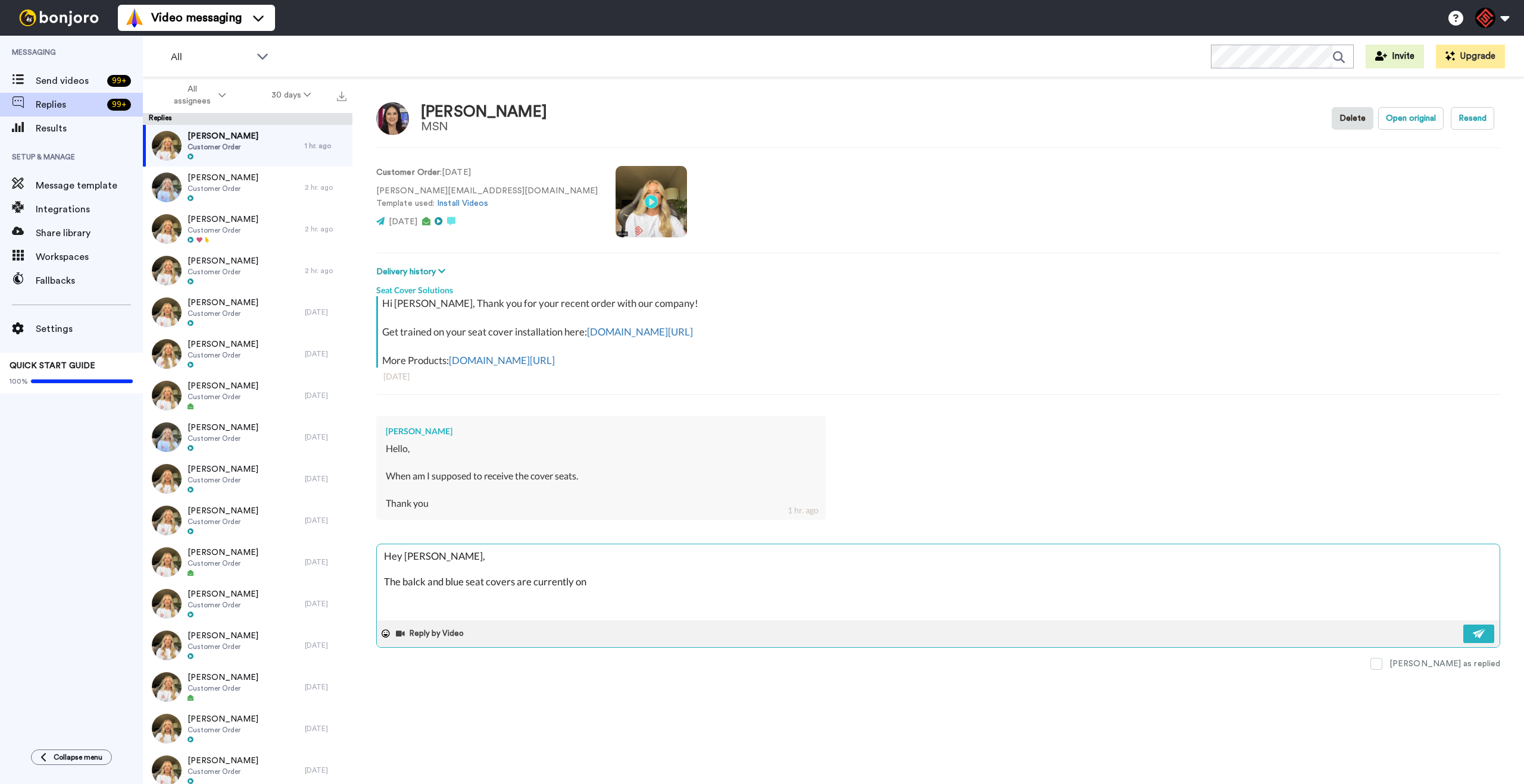
type textarea "Hey Adriana, The balck and blue seat covers are currently on"
type textarea "x"
type textarea "Hey Adriana, The balck and blue seat covers are currently o"
type textarea "x"
type textarea "Hey Adriana, The balck and blue seat covers are currently"
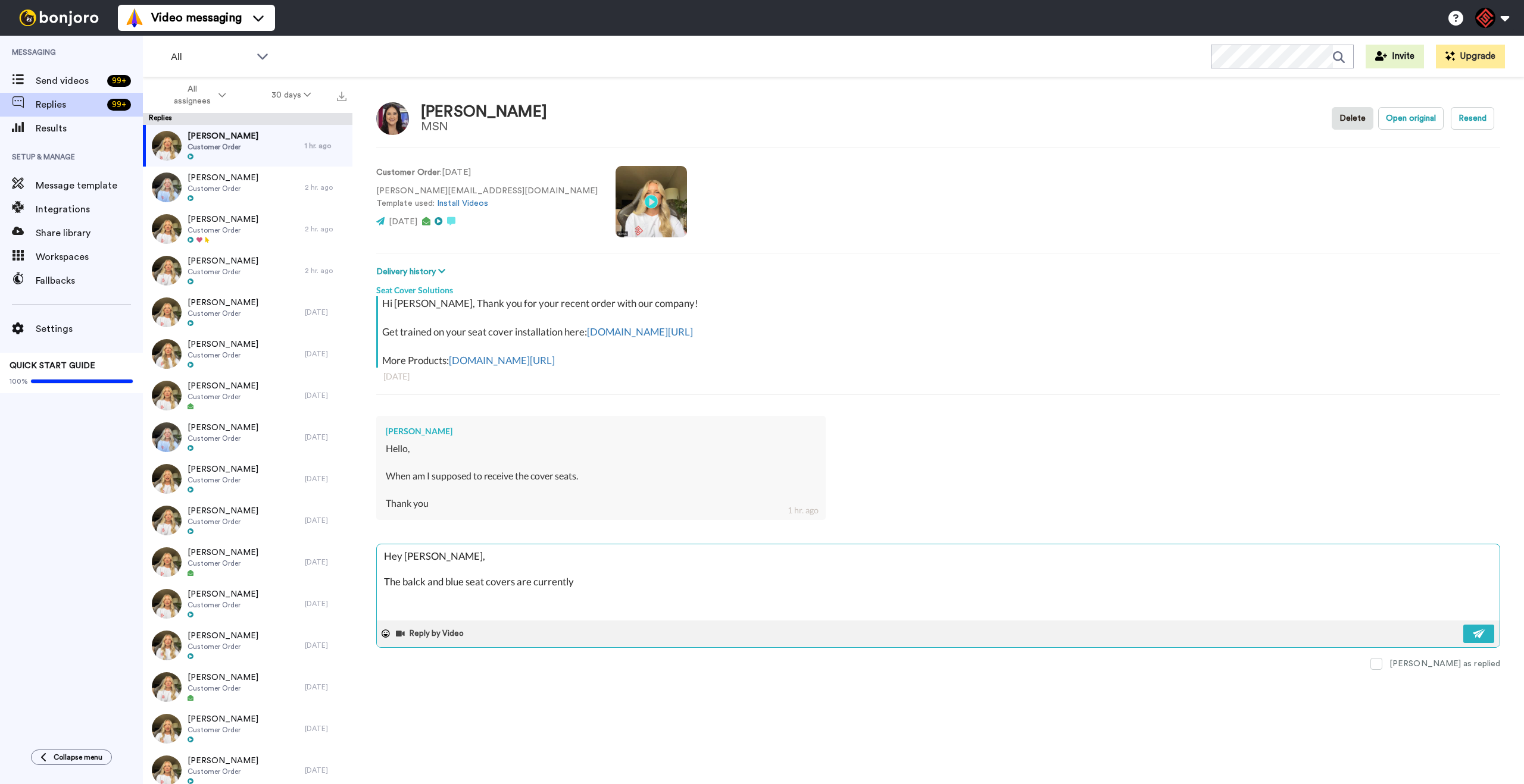
type textarea "x"
type textarea "Hey Adriana, The balck and blue seat covers are currently"
type textarea "x"
type textarea "Hey Adriana, The balck and blue seat covers are currentl"
type textarea "x"
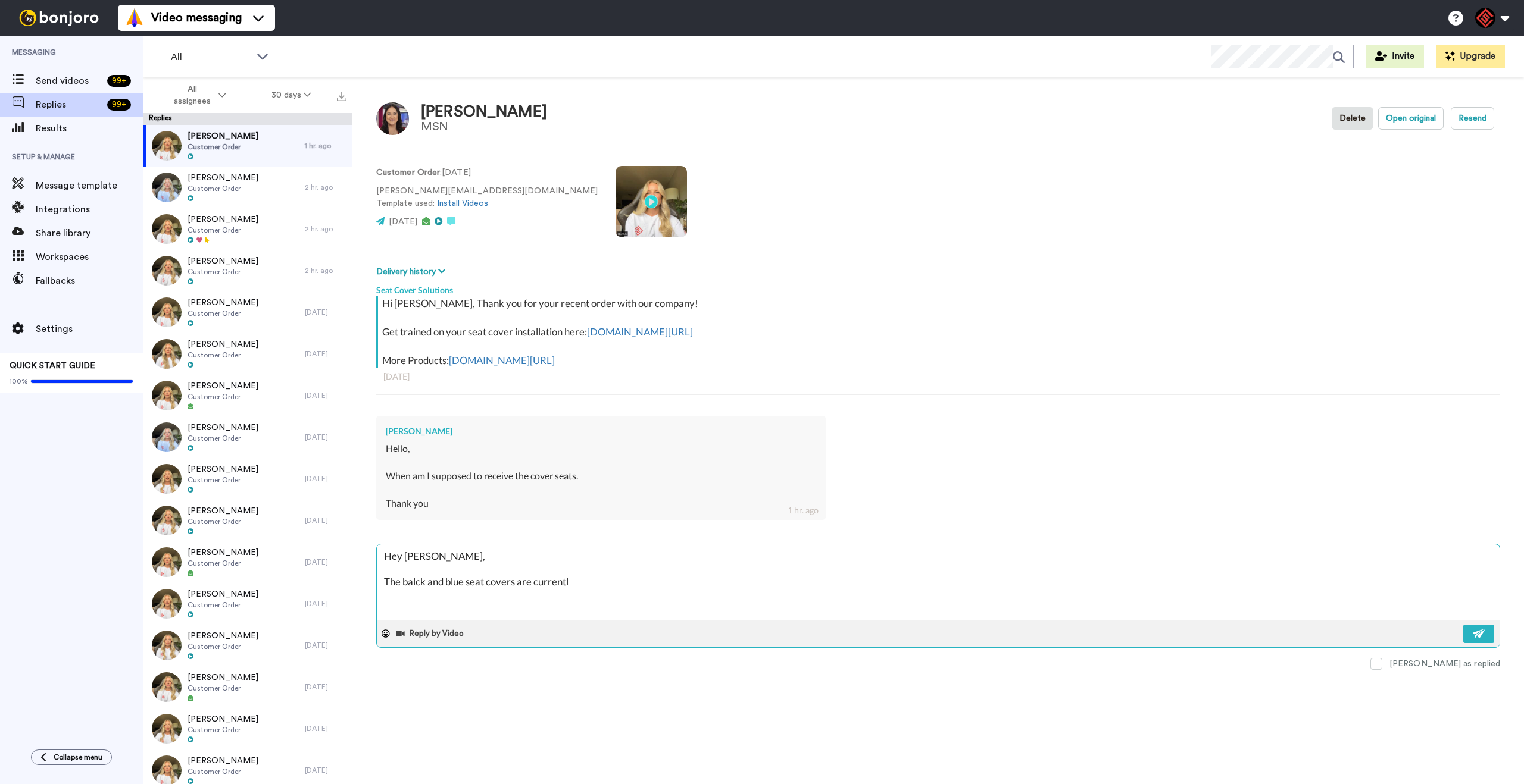
type textarea "Hey Adriana, The balck and blue seat covers are current"
type textarea "x"
type textarea "Hey Adriana, The balck and blue seat covers are curren"
type textarea "x"
type textarea "Hey Adriana, The balck and blue seat covers are curre"
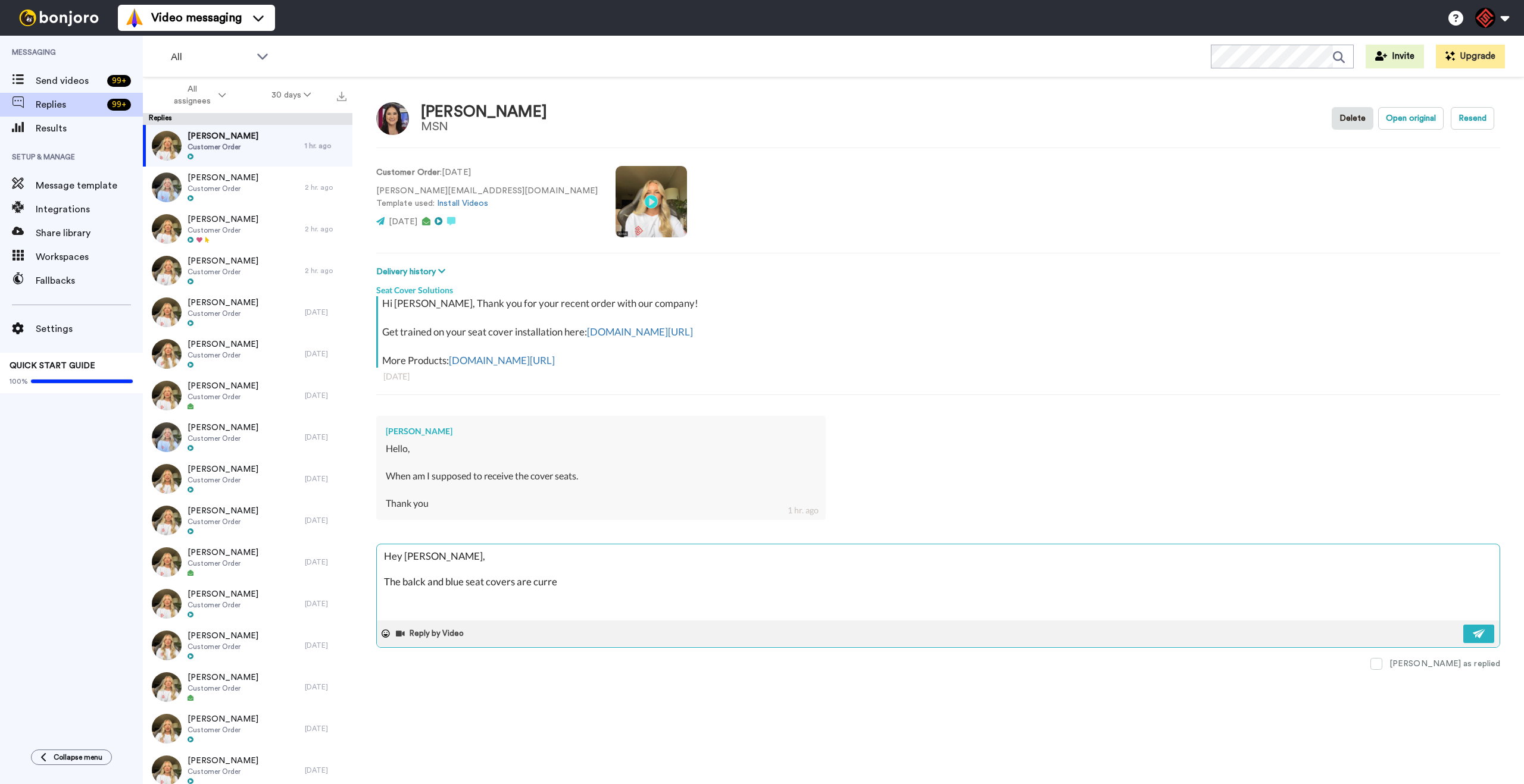
type textarea "x"
type textarea "Hey Adriana, The balck and blue seat covers are curr"
type textarea "x"
type textarea "Hey Adriana, The balck and blue seat covers are cur"
type textarea "x"
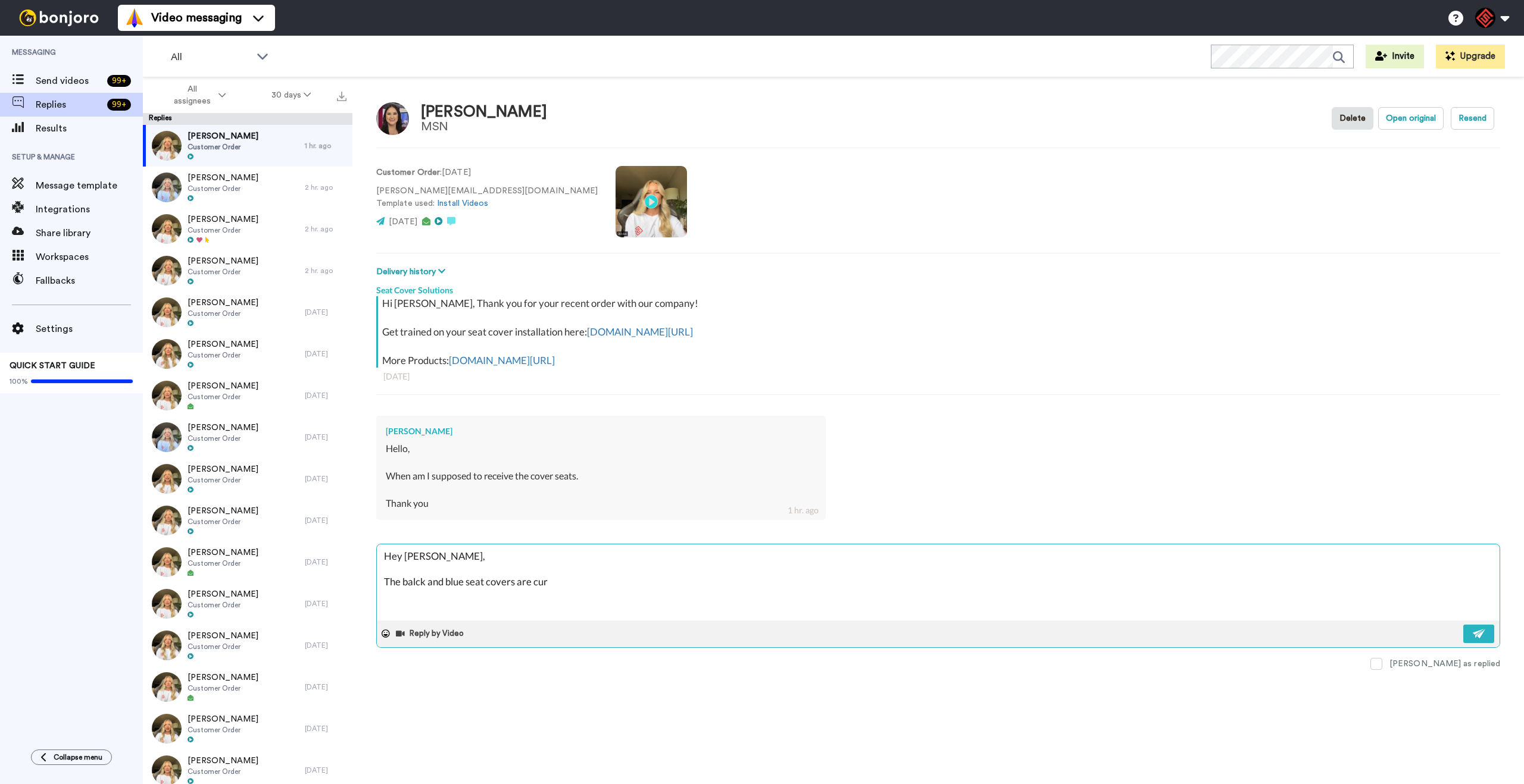
type textarea "Hey Adriana, The balck and blue seat covers are cu"
type textarea "x"
type textarea "Hey Adriana, The balck and blue seat covers are c"
type textarea "x"
type textarea "Hey Adriana, The balck and blue seat covers are"
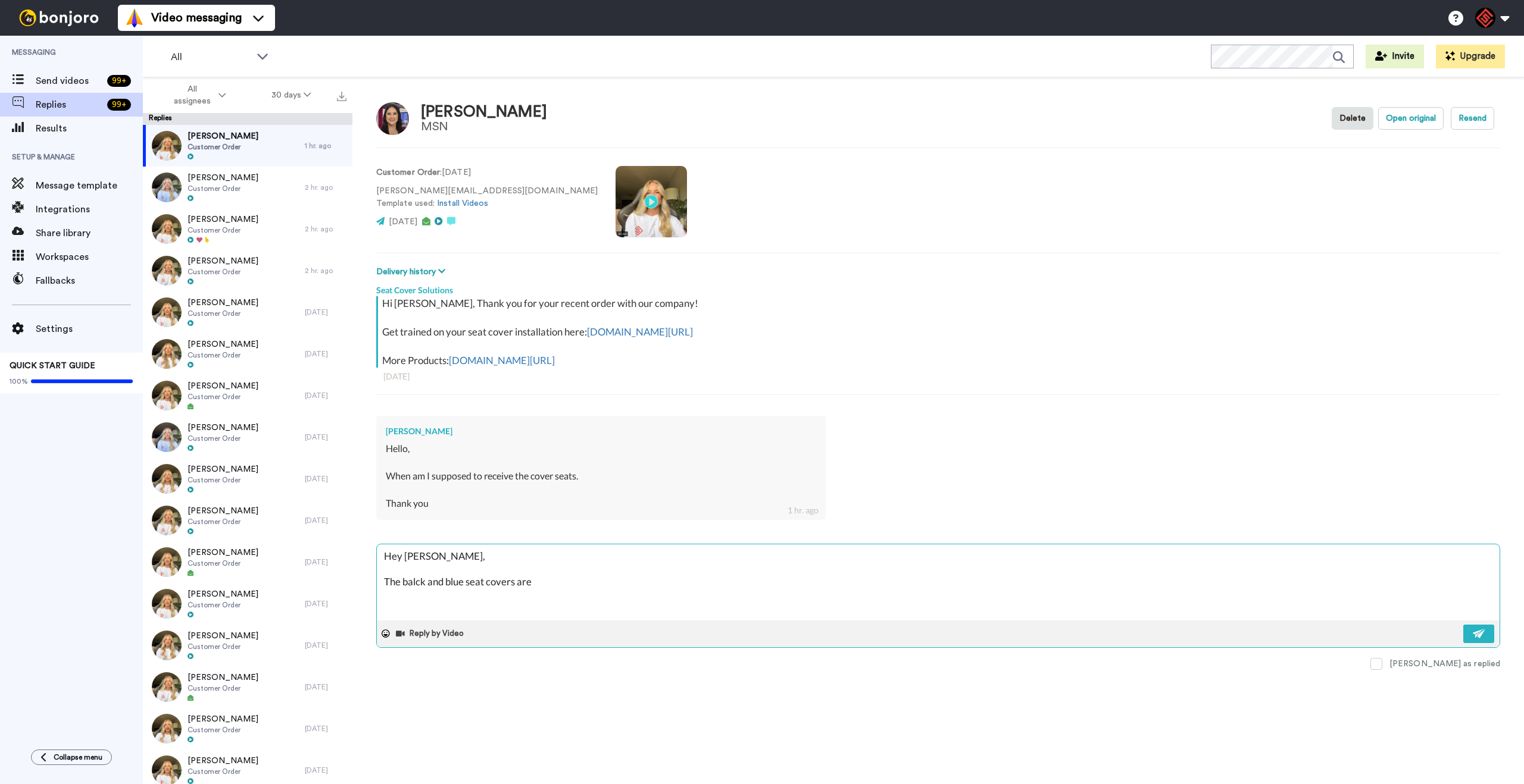
type textarea "x"
type textarea "Hey Adriana, The balck and blue seat covers are"
type textarea "x"
type textarea "Hey Adriana, The balck and blue seat covers ar"
type textarea "x"
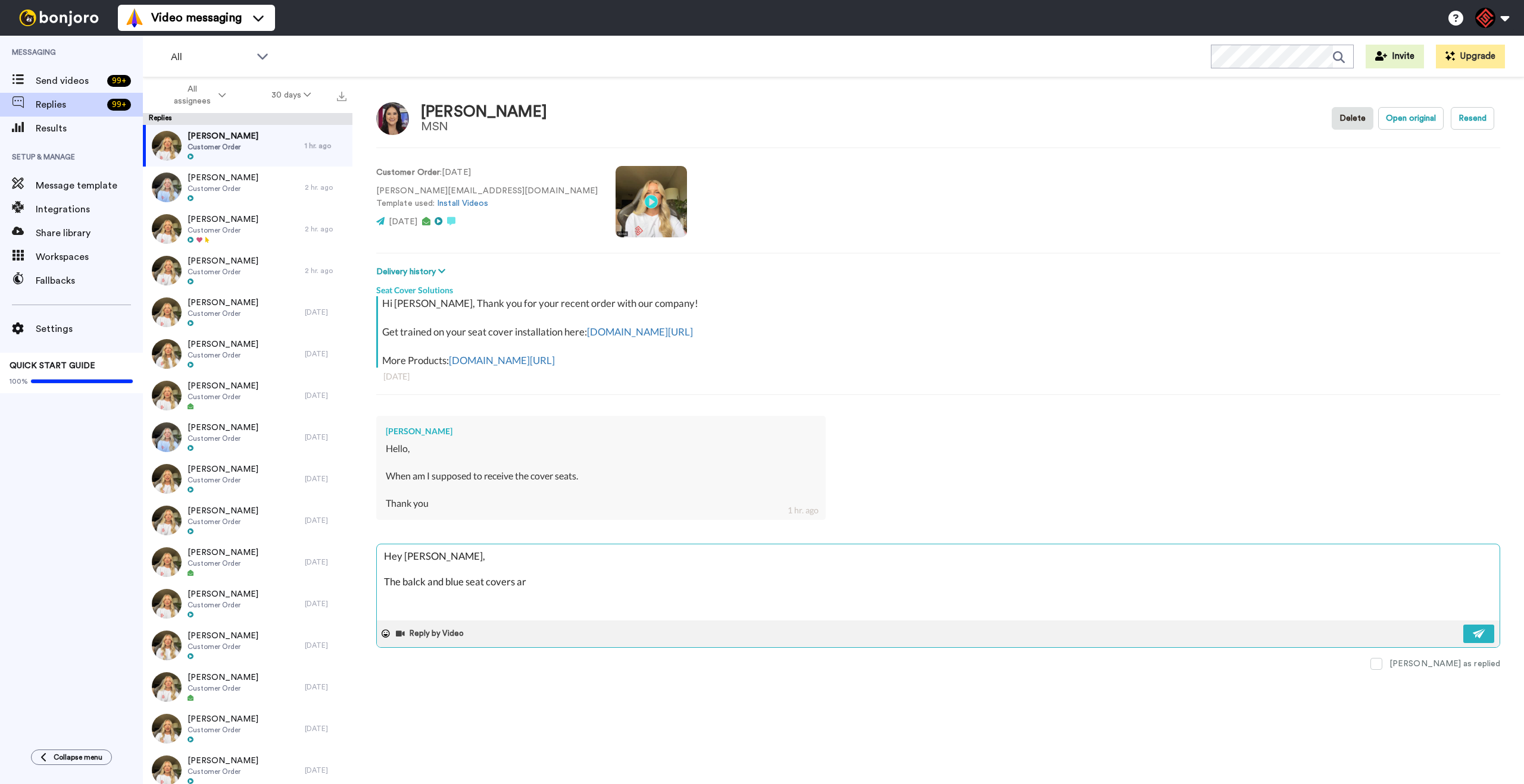
type textarea "Hey Adriana, The balck and blue seat covers a"
type textarea "x"
type textarea "Hey Adriana, The balck and blue seat covers"
type textarea "x"
type textarea "Hey Adriana, The balck and blue seat covers"
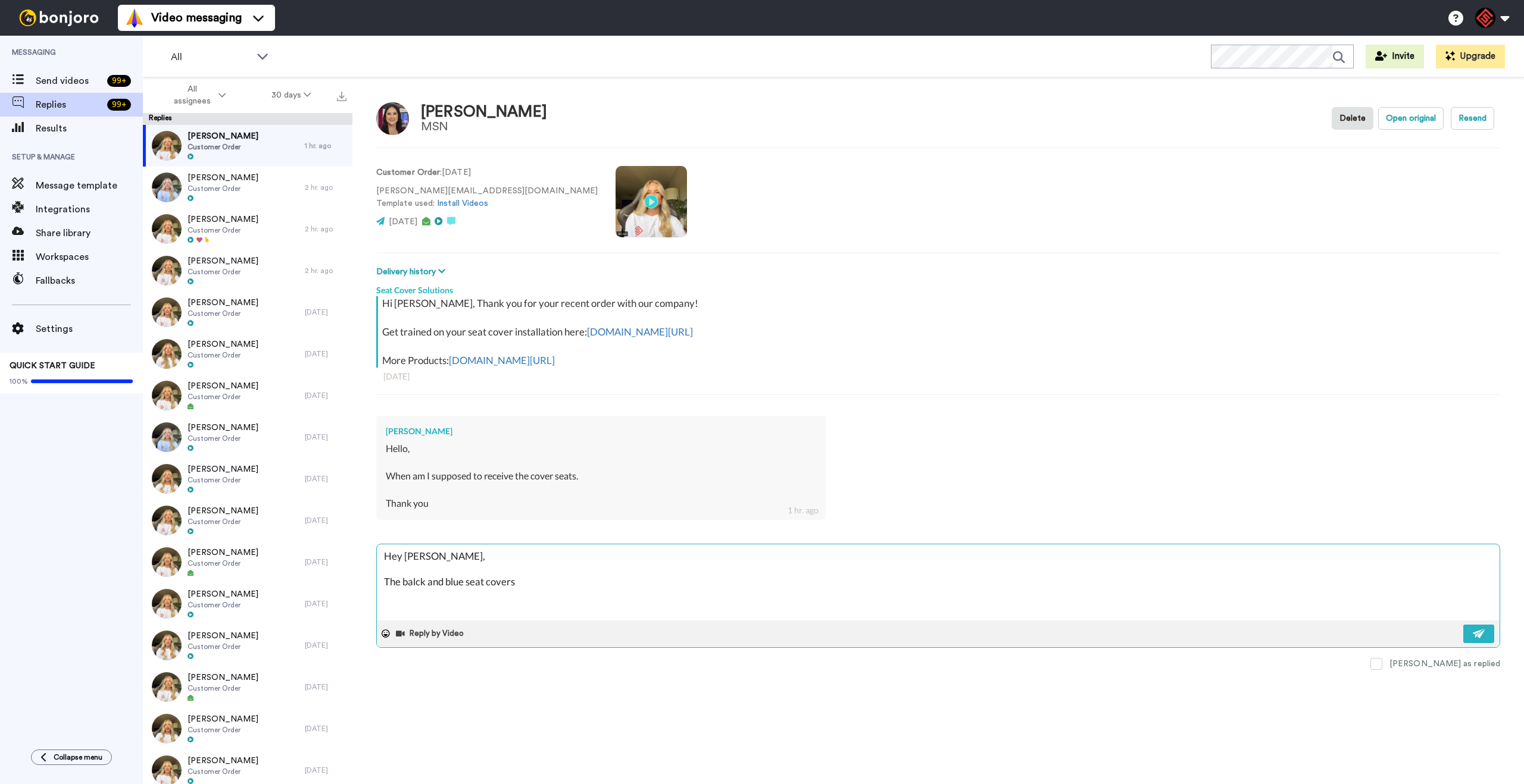
type textarea "x"
type textarea "Hey Adriana, The balck and blue seat covers"
type textarea "x"
type textarea "Hey Adriana, The balck and blue seat covers w"
type textarea "x"
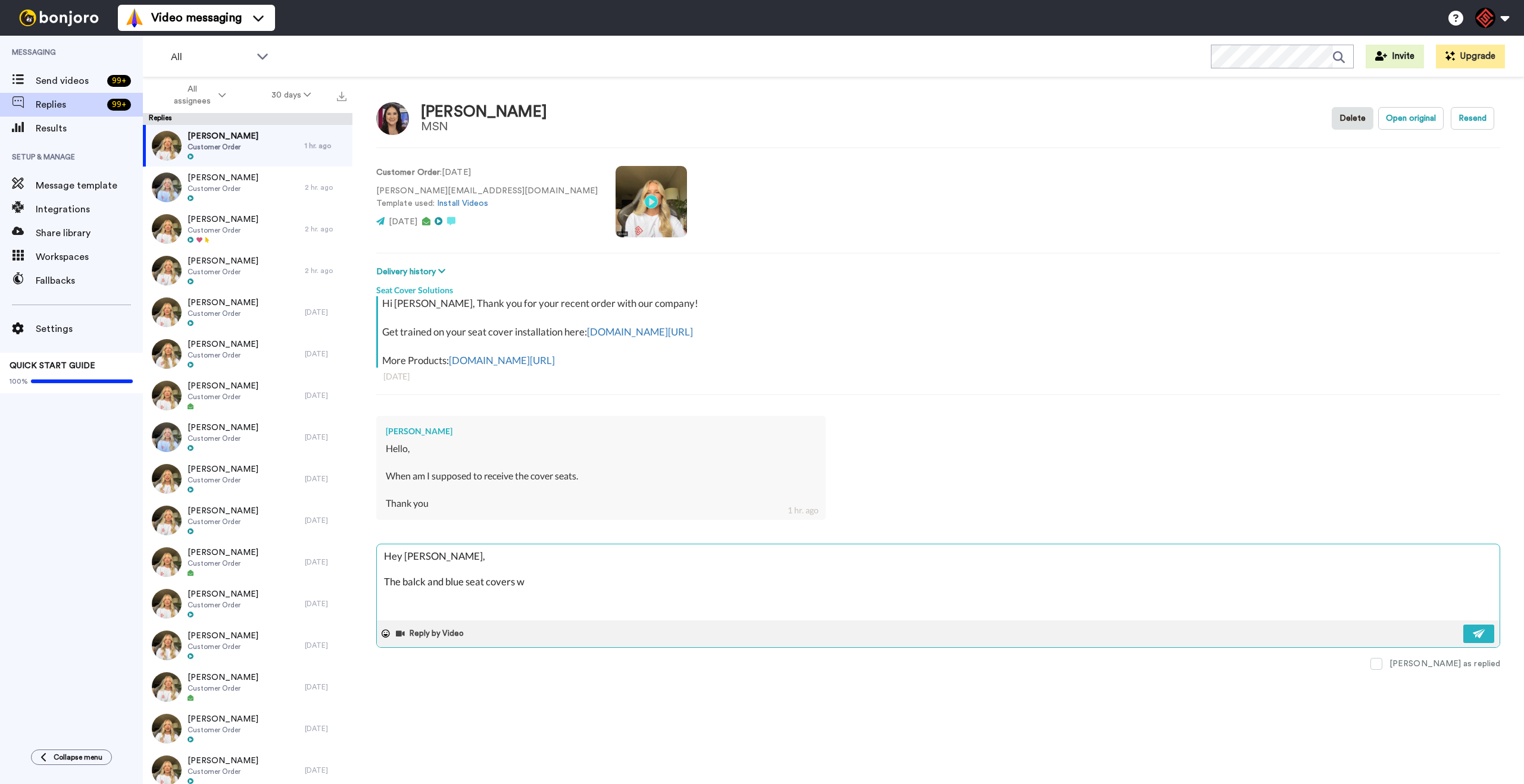
type textarea "Hey Adriana, The balck and blue seat covers wi"
type textarea "x"
type textarea "Hey Adriana, The balck and blue seat covers wil"
type textarea "x"
type textarea "Hey Adriana, The balck and blue seat covers will"
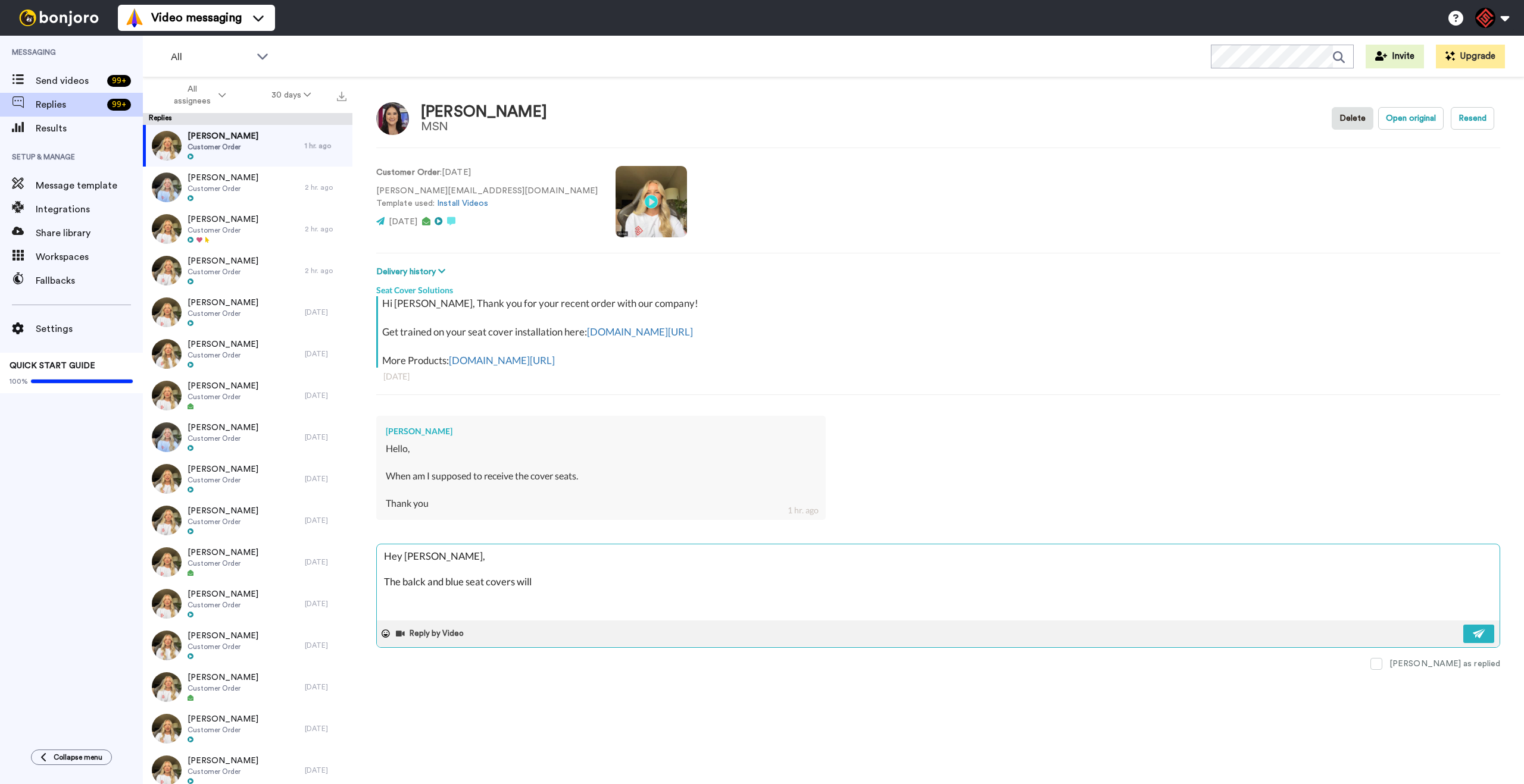
type textarea "x"
type textarea "Hey Adriana, The balck and blue seat covers will"
type textarea "x"
type textarea "Hey Adriana, The balck and blue seat covers will t"
type textarea "x"
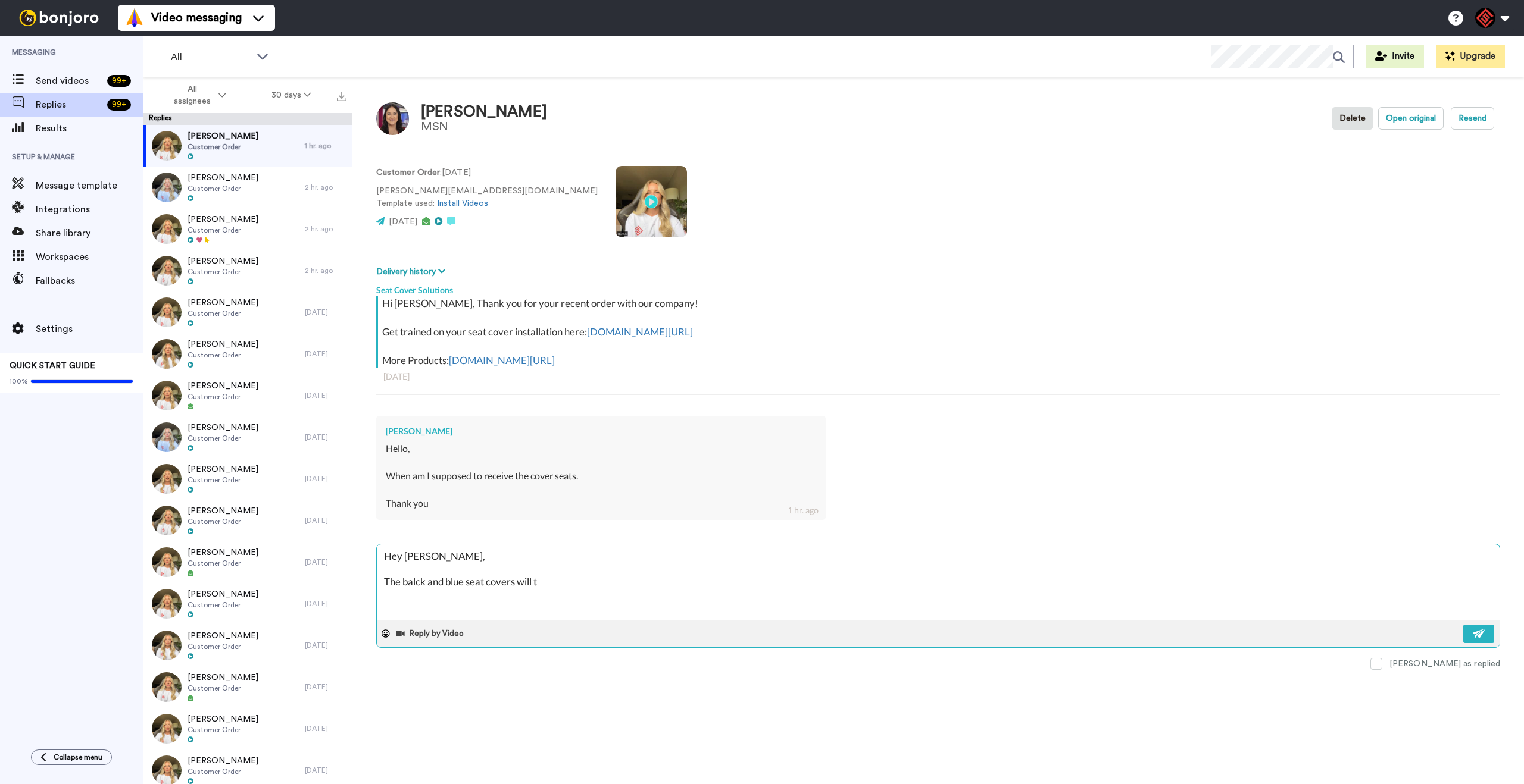
type textarea "Hey Adriana, The balck and blue seat covers will ta"
type textarea "x"
type textarea "Hey Adriana, The balck and blue seat covers will tak"
type textarea "x"
type textarea "Hey Adriana, The balck and blue seat covers will take"
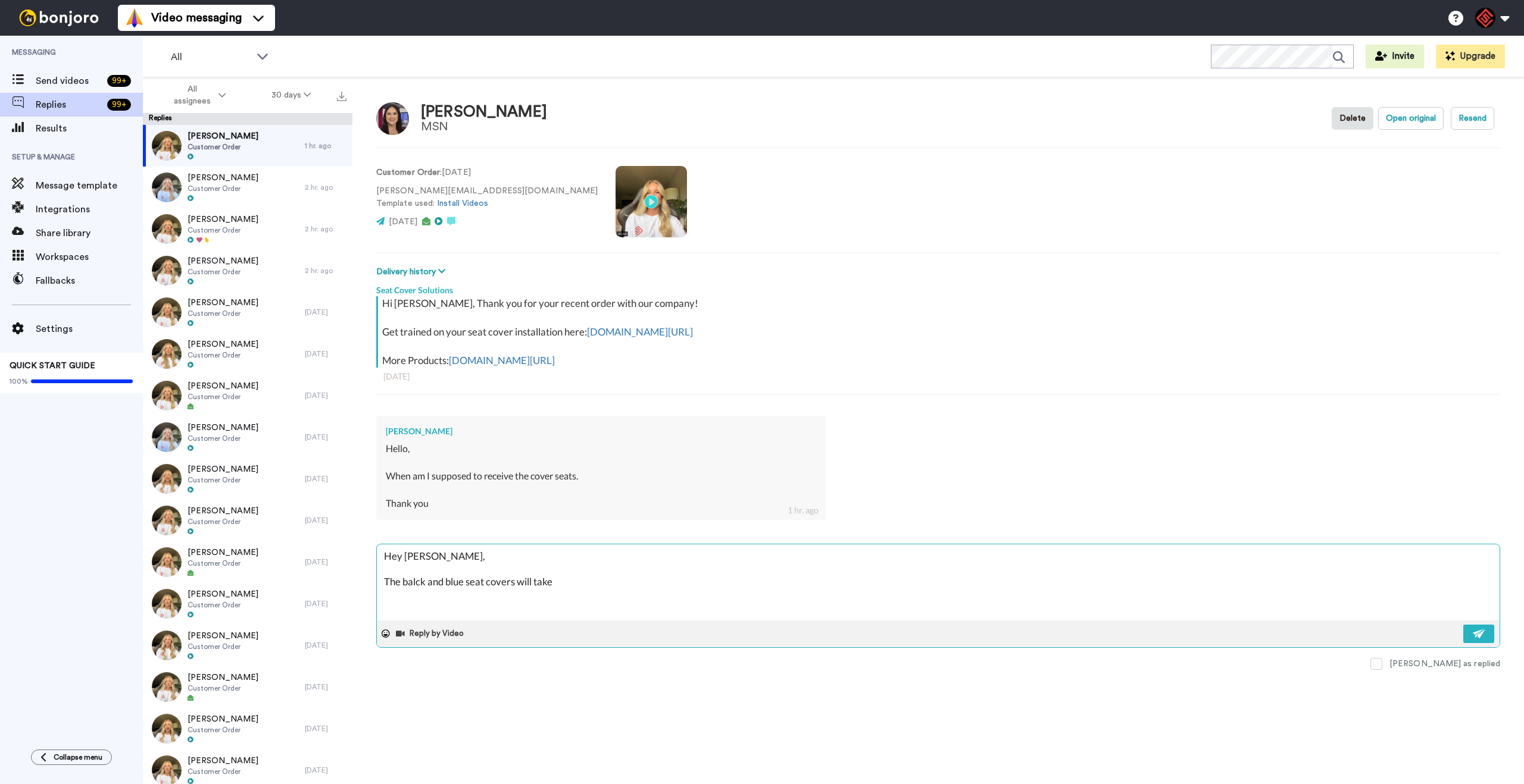
type textarea "x"
type textarea "Hey Adriana, The balck and blue seat covers will take"
type textarea "x"
type textarea "Hey Adriana, The balck and blue seat covers will take a"
type textarea "x"
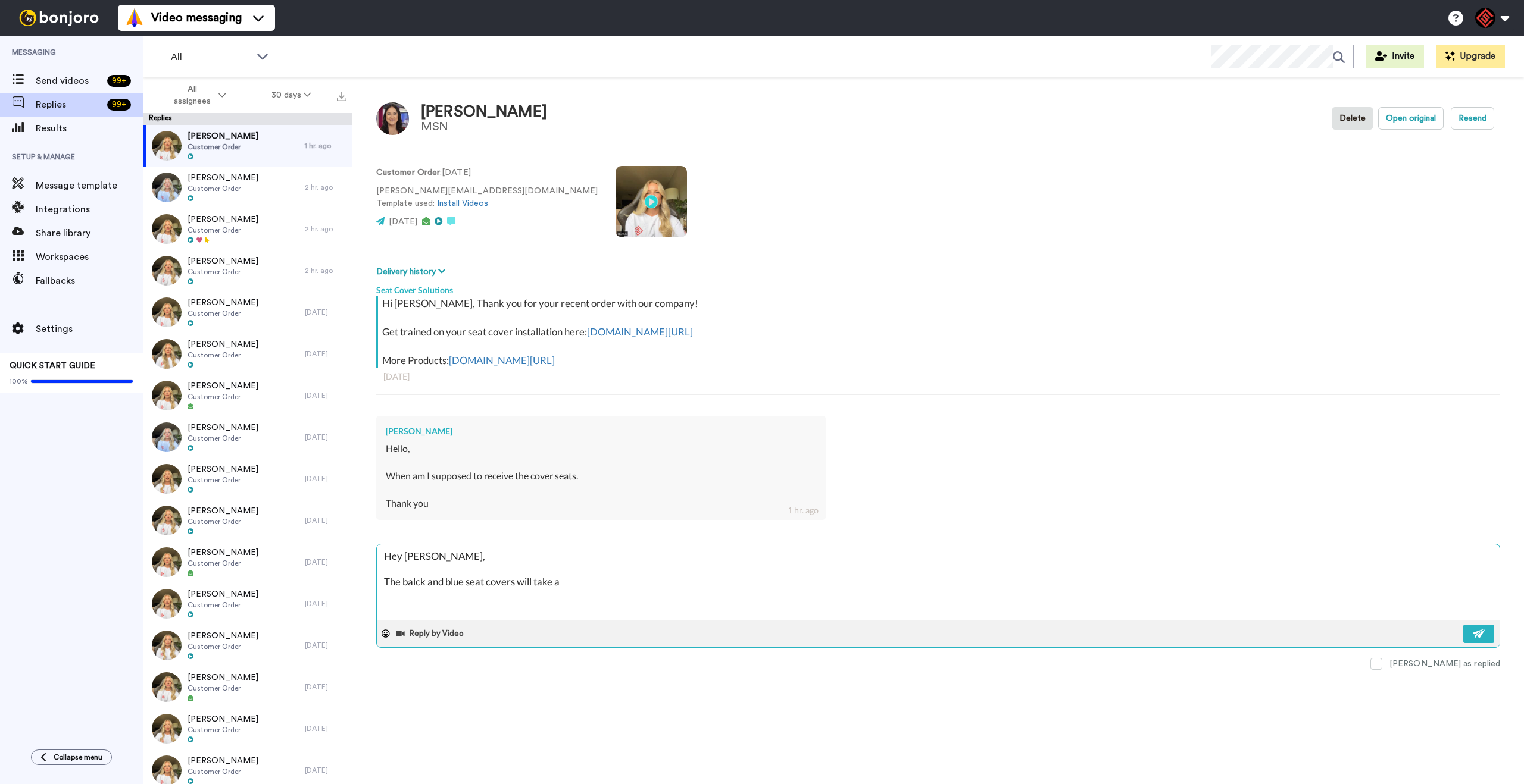
type textarea "Hey Adriana, The balck and blue seat covers will take ab"
type textarea "x"
type textarea "Hey Adriana, The balck and blue seat covers will take abo"
type textarea "x"
type textarea "Hey Adriana, The balck and blue seat covers will take abou"
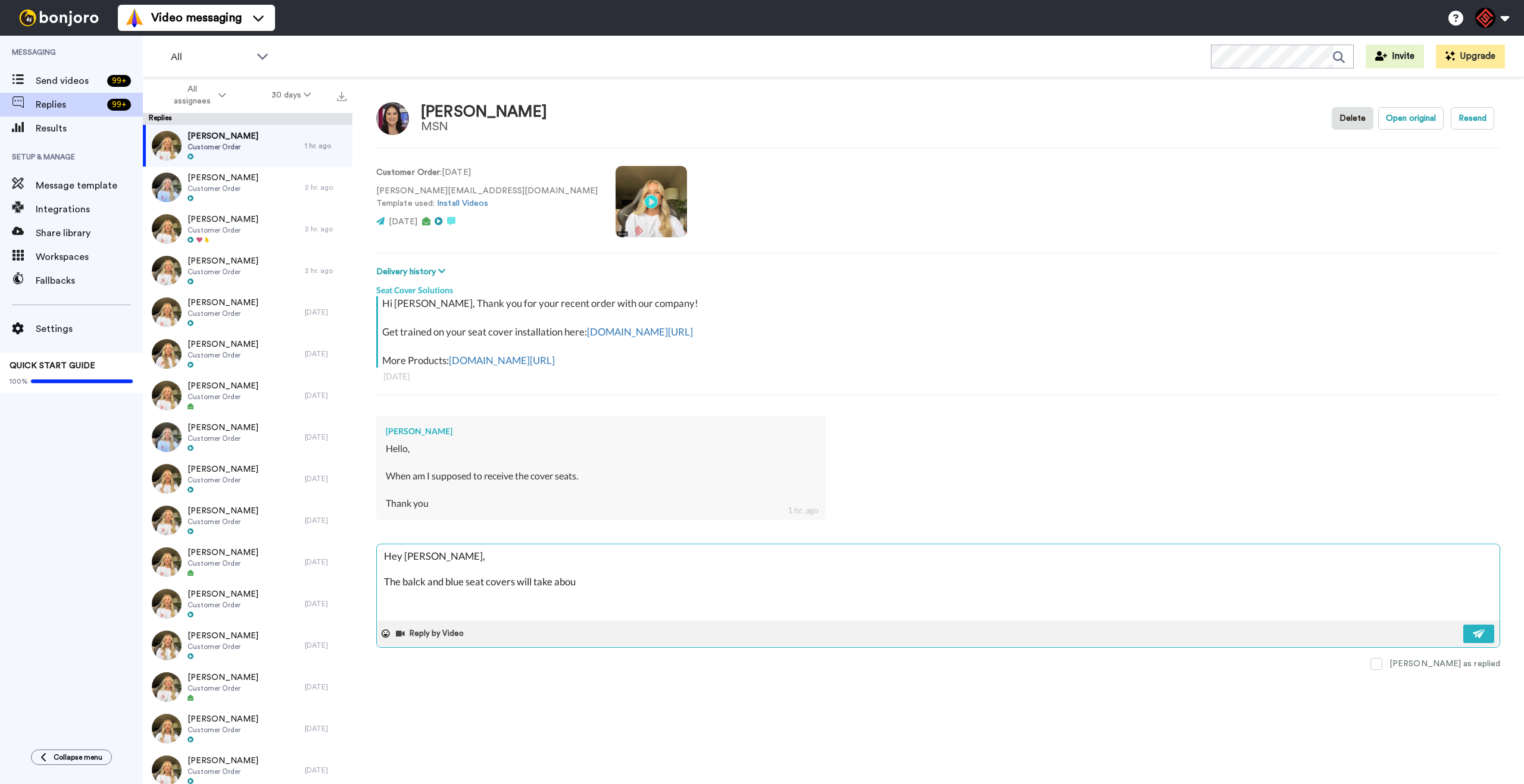
type textarea "x"
type textarea "Hey Adriana, The balck and blue seat covers will take about"
type textarea "x"
type textarea "Hey Adriana, The balck and blue seat covers will take about"
type textarea "x"
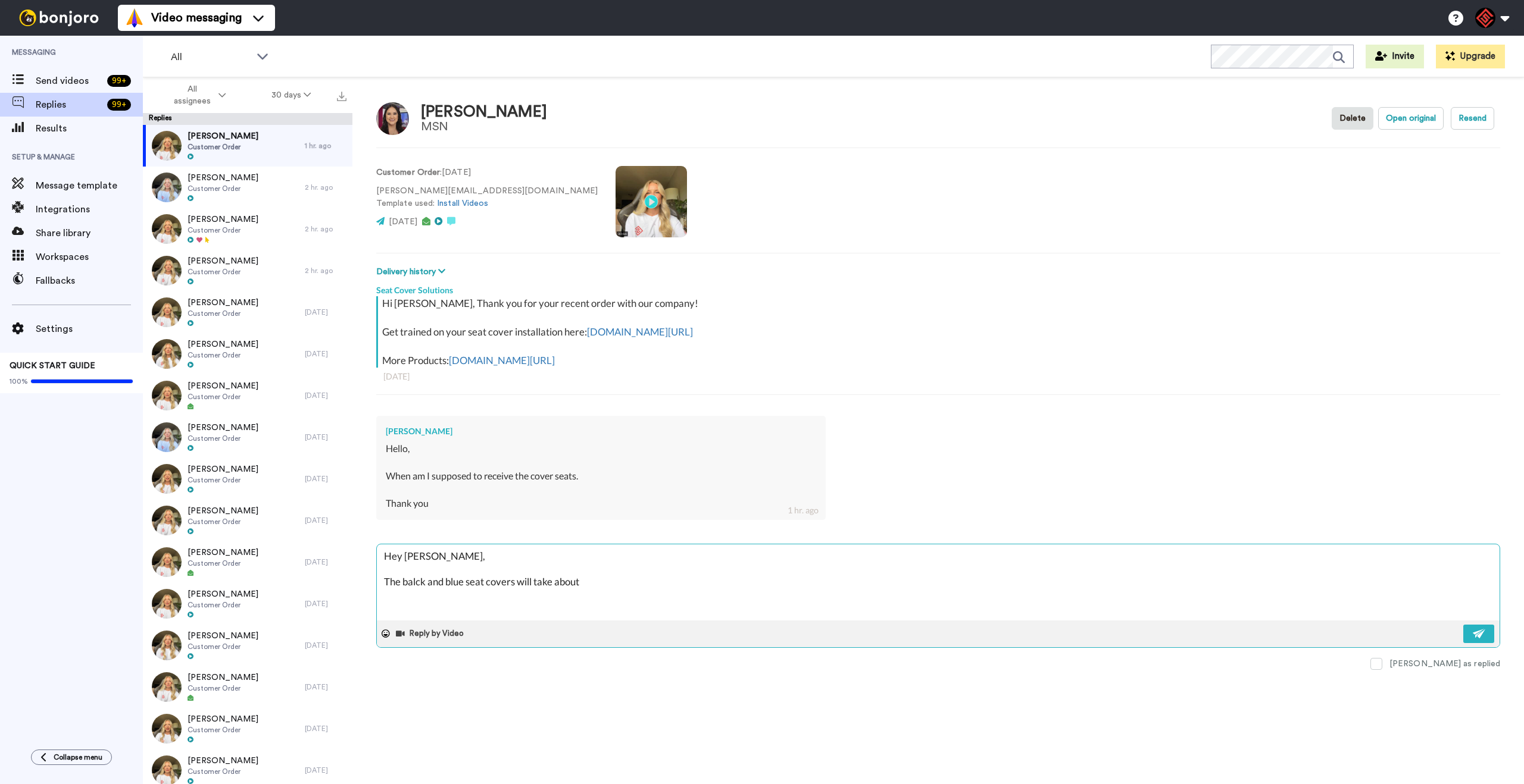
type textarea "Hey Adriana, The balck and blue seat covers will take about 3"
paste textarea "I appreciate you letting me help you with this. If you have any further questio…"
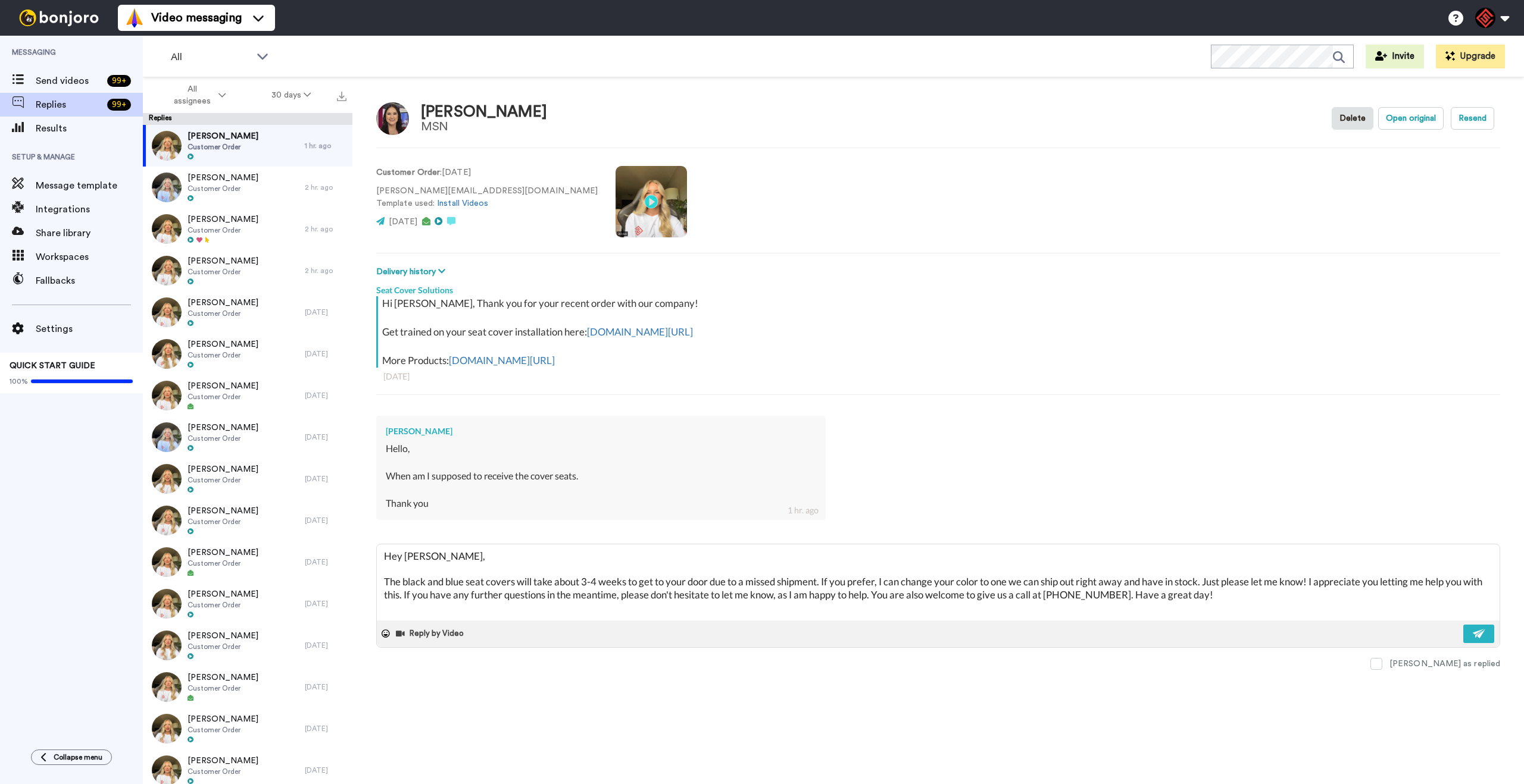
scroll to position [189, 0]
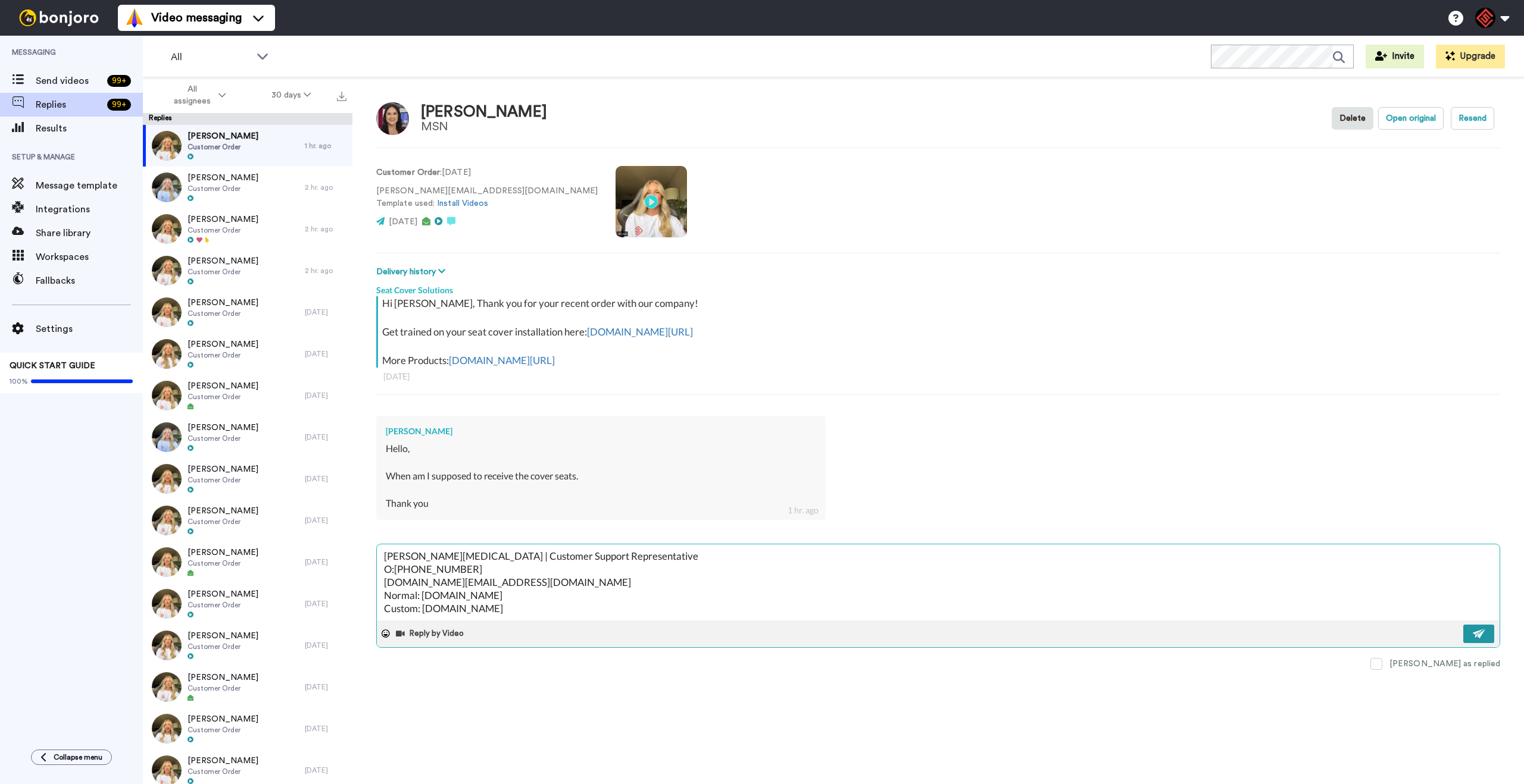
click at [1467, 632] on button at bounding box center [1479, 634] width 31 height 18
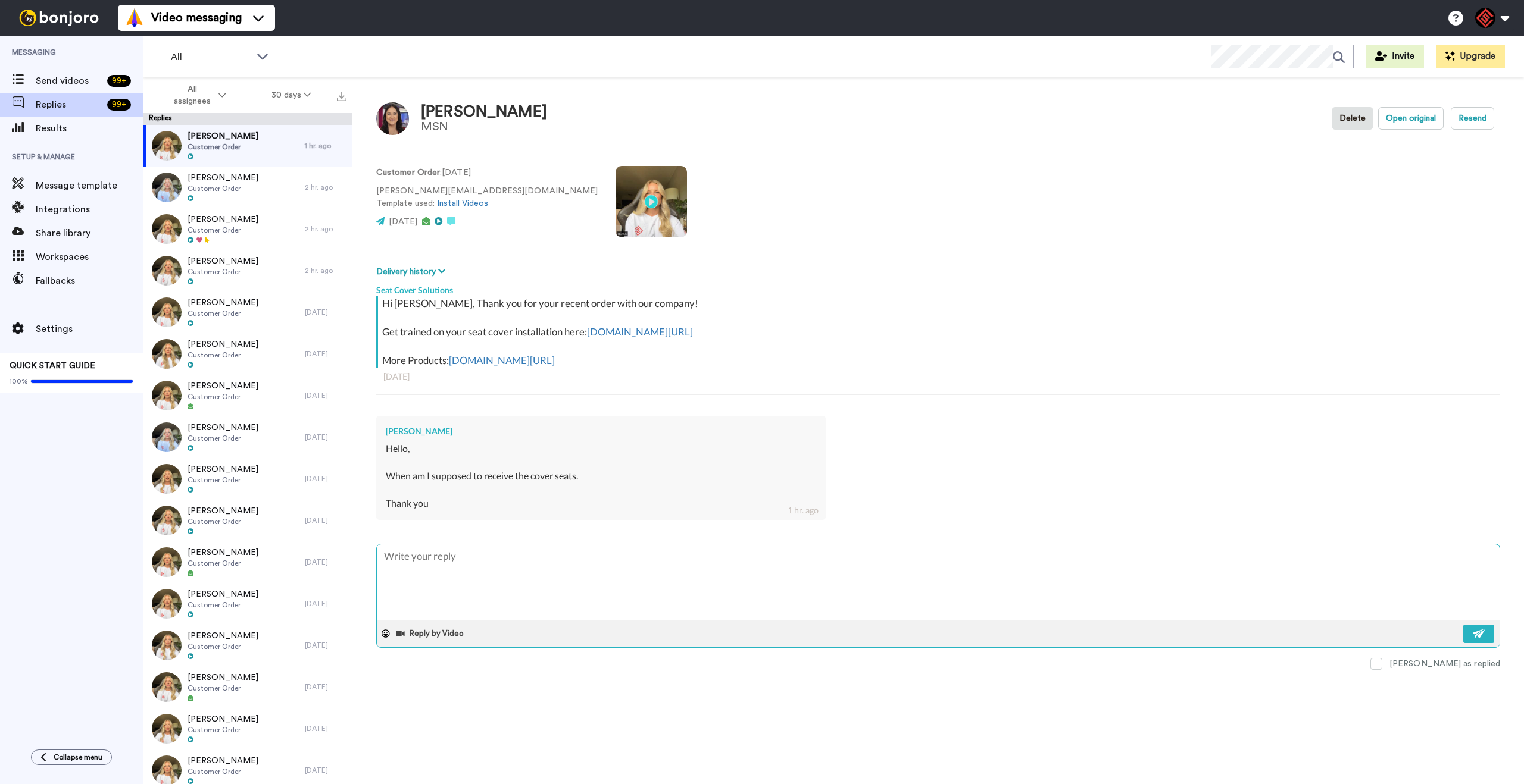
scroll to position [0, 0]
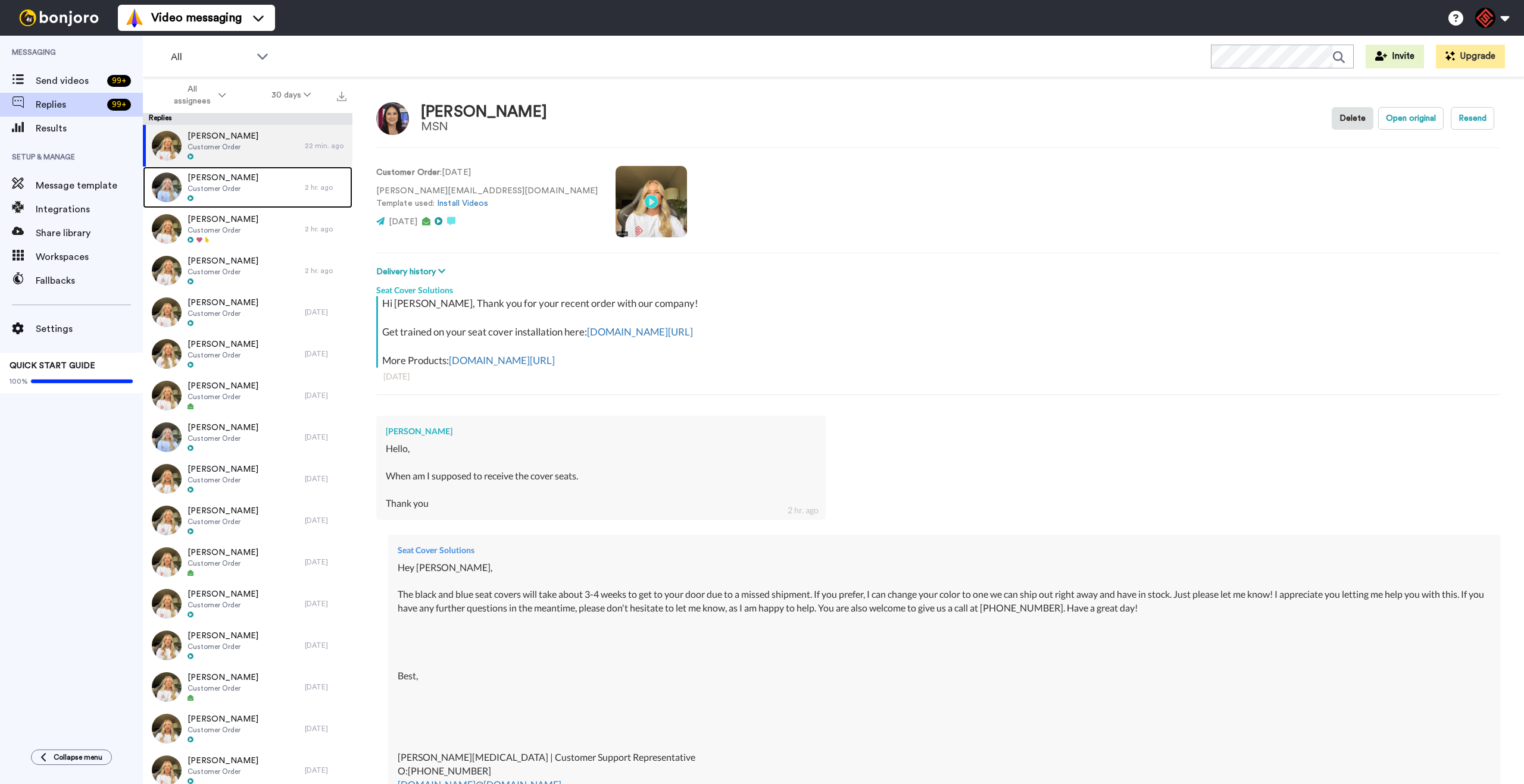
drag, startPoint x: 243, startPoint y: 175, endPoint x: 250, endPoint y: 160, distance: 16.6
click at [243, 175] on div "Dennis Haynes Customer Order" at bounding box center [223, 187] width 162 height 41
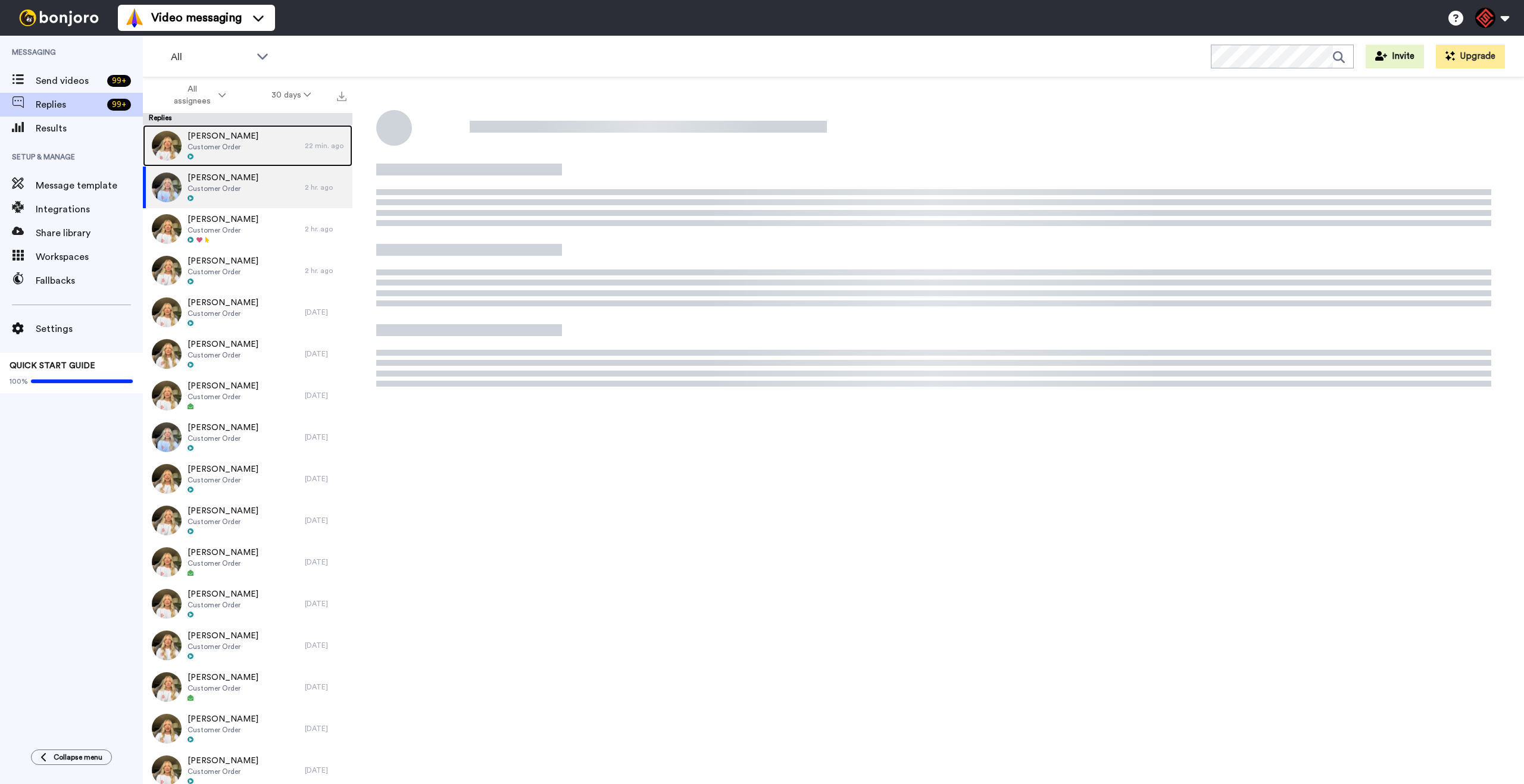
drag, startPoint x: 252, startPoint y: 152, endPoint x: 260, endPoint y: 152, distance: 8.0
click at [252, 152] on div "Adriana Torres Customer Order" at bounding box center [223, 146] width 162 height 41
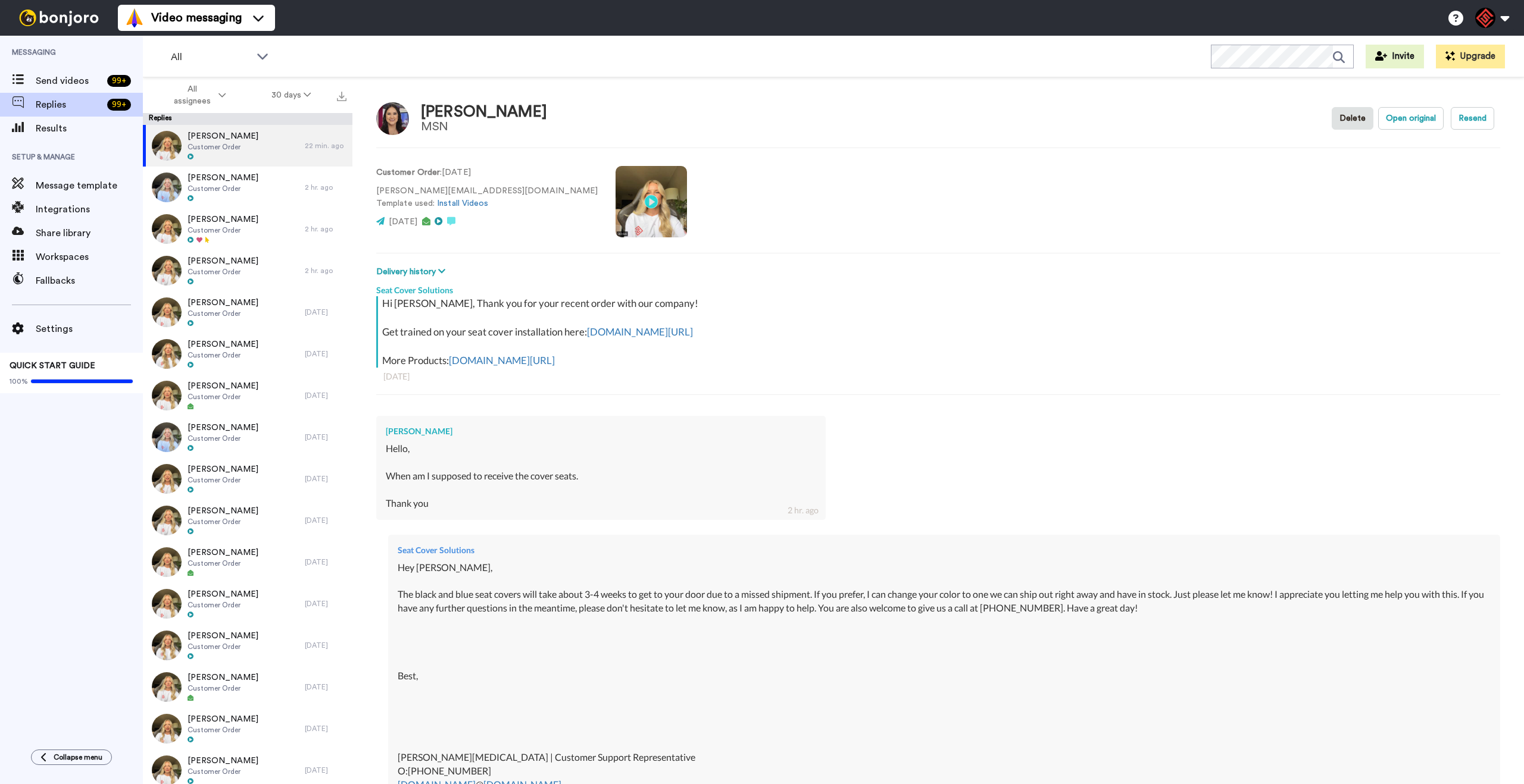
type textarea "x"
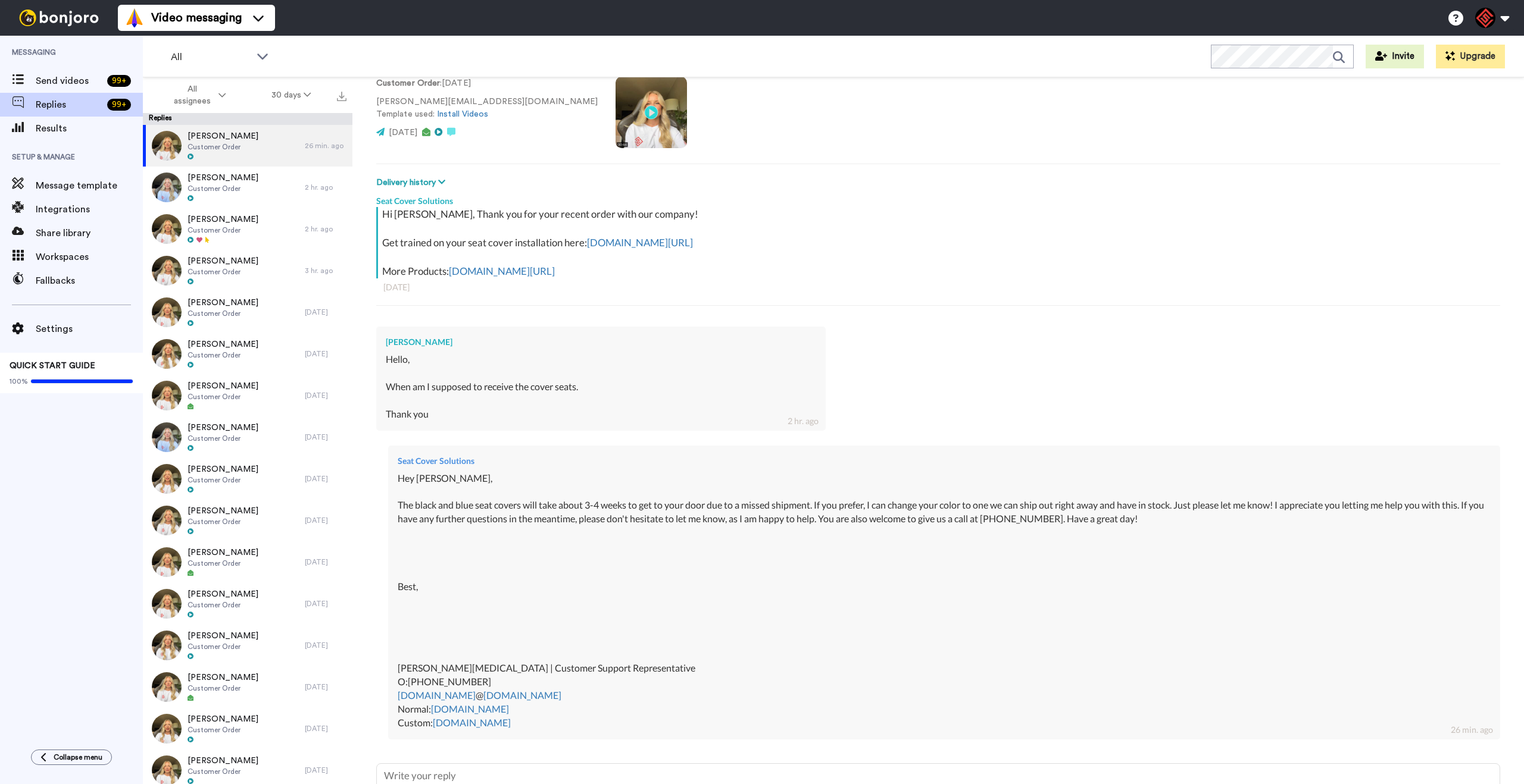
scroll to position [195, 0]
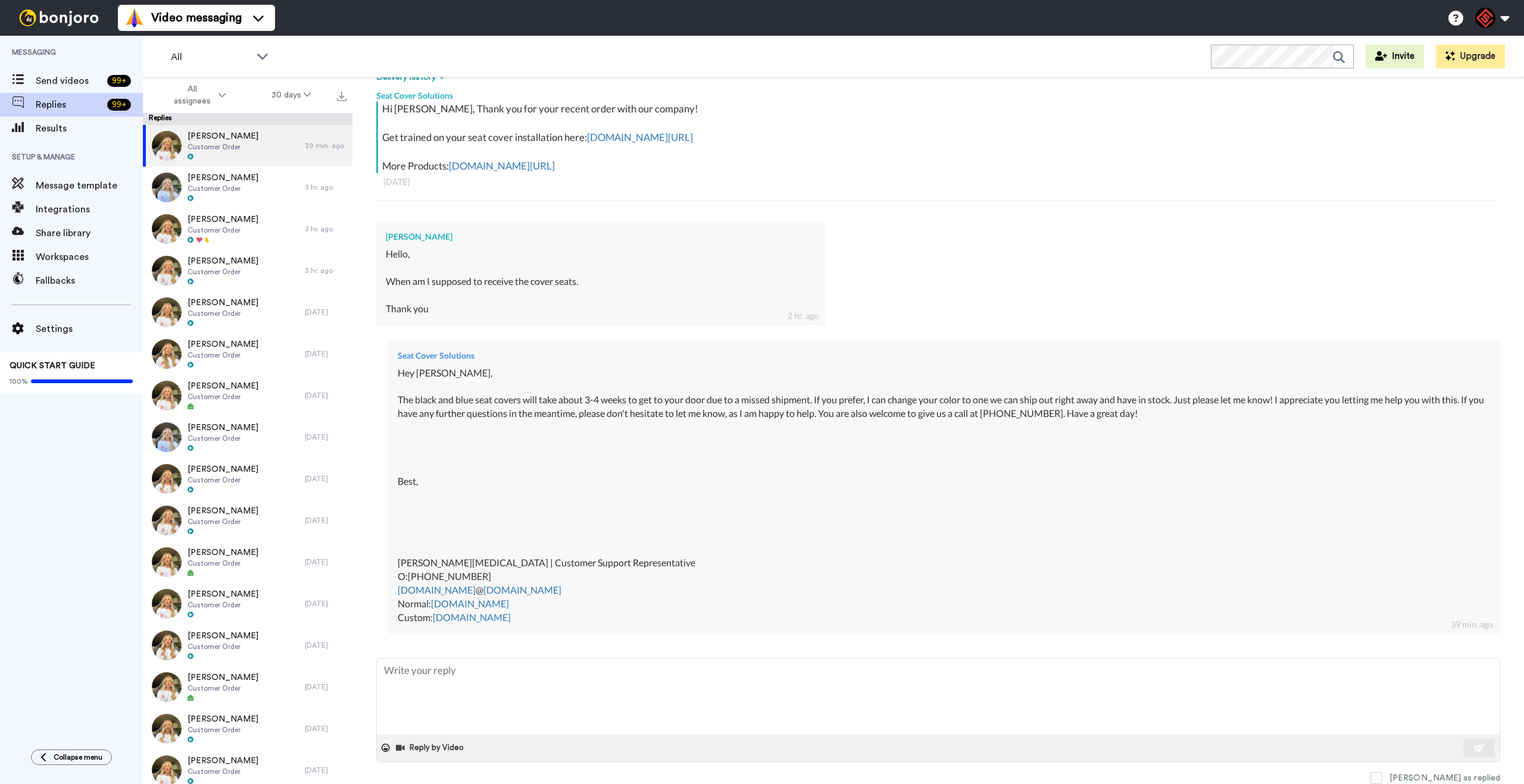
type textarea "x"
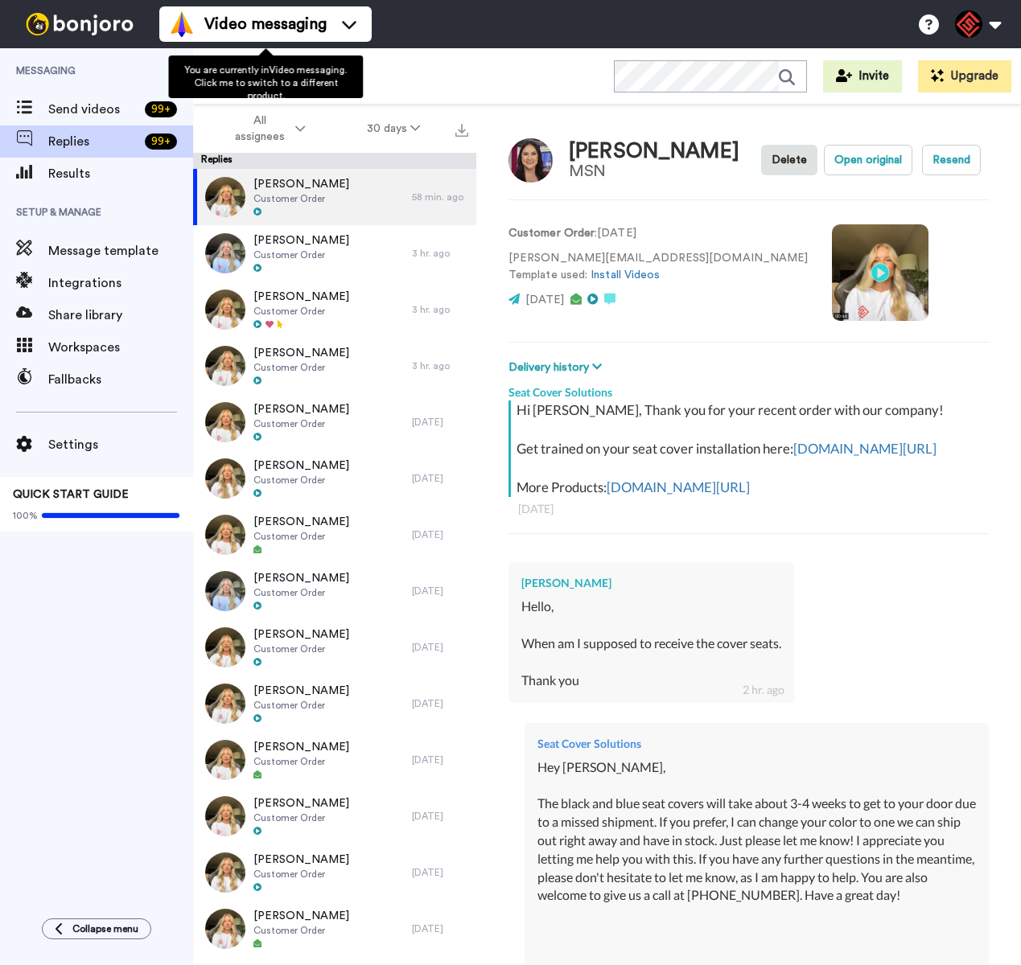
type textarea "x"
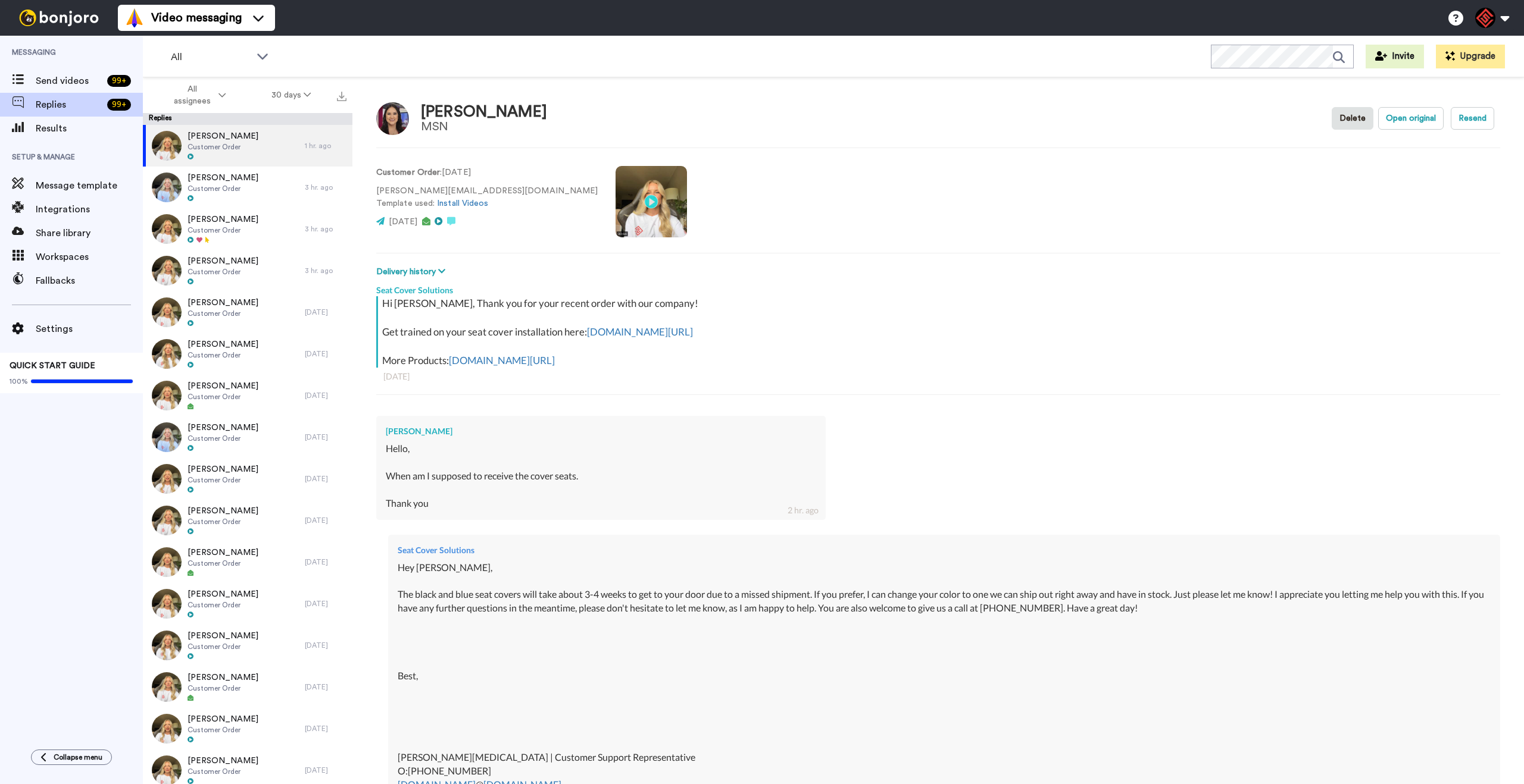
scroll to position [195, 0]
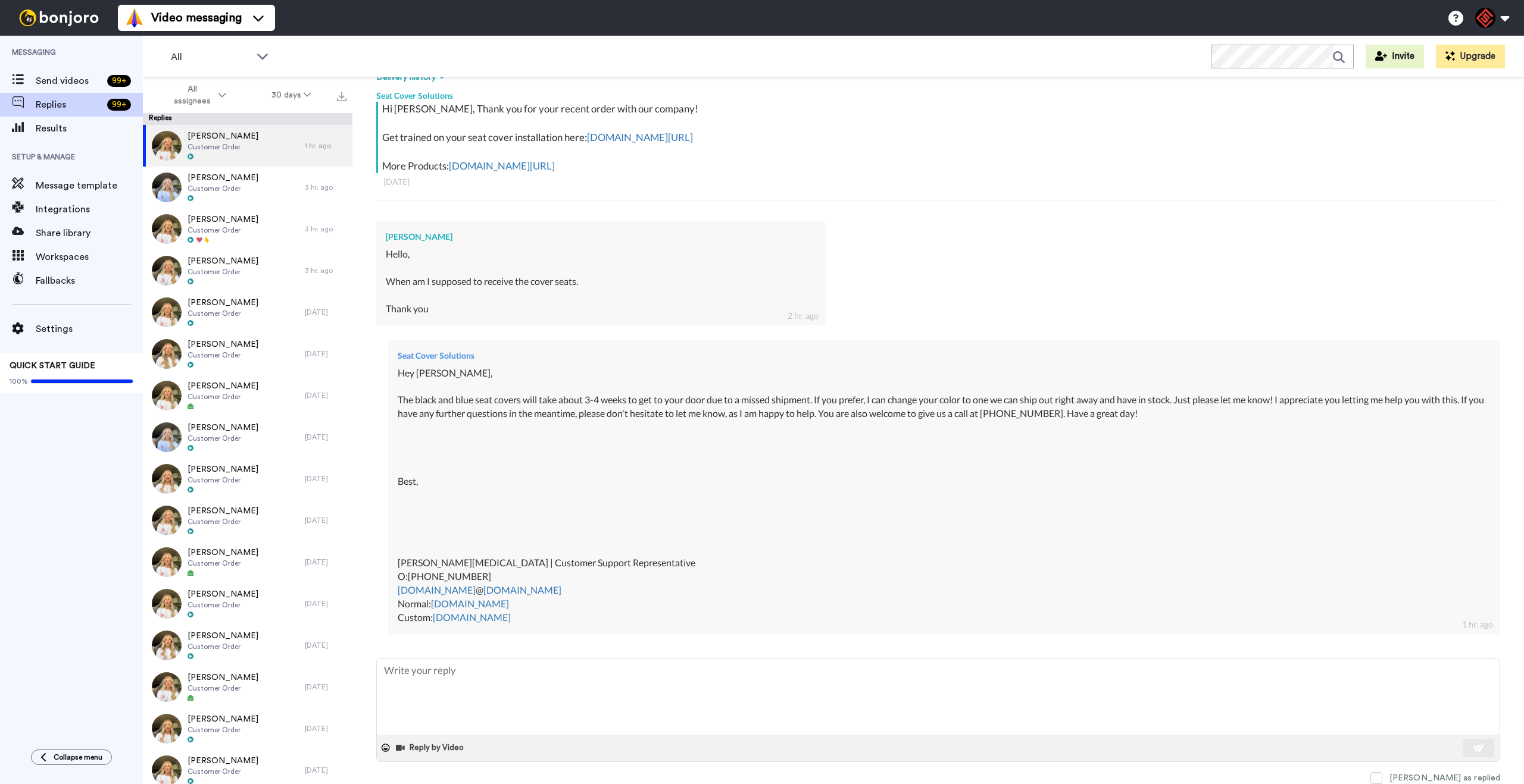
type textarea "x"
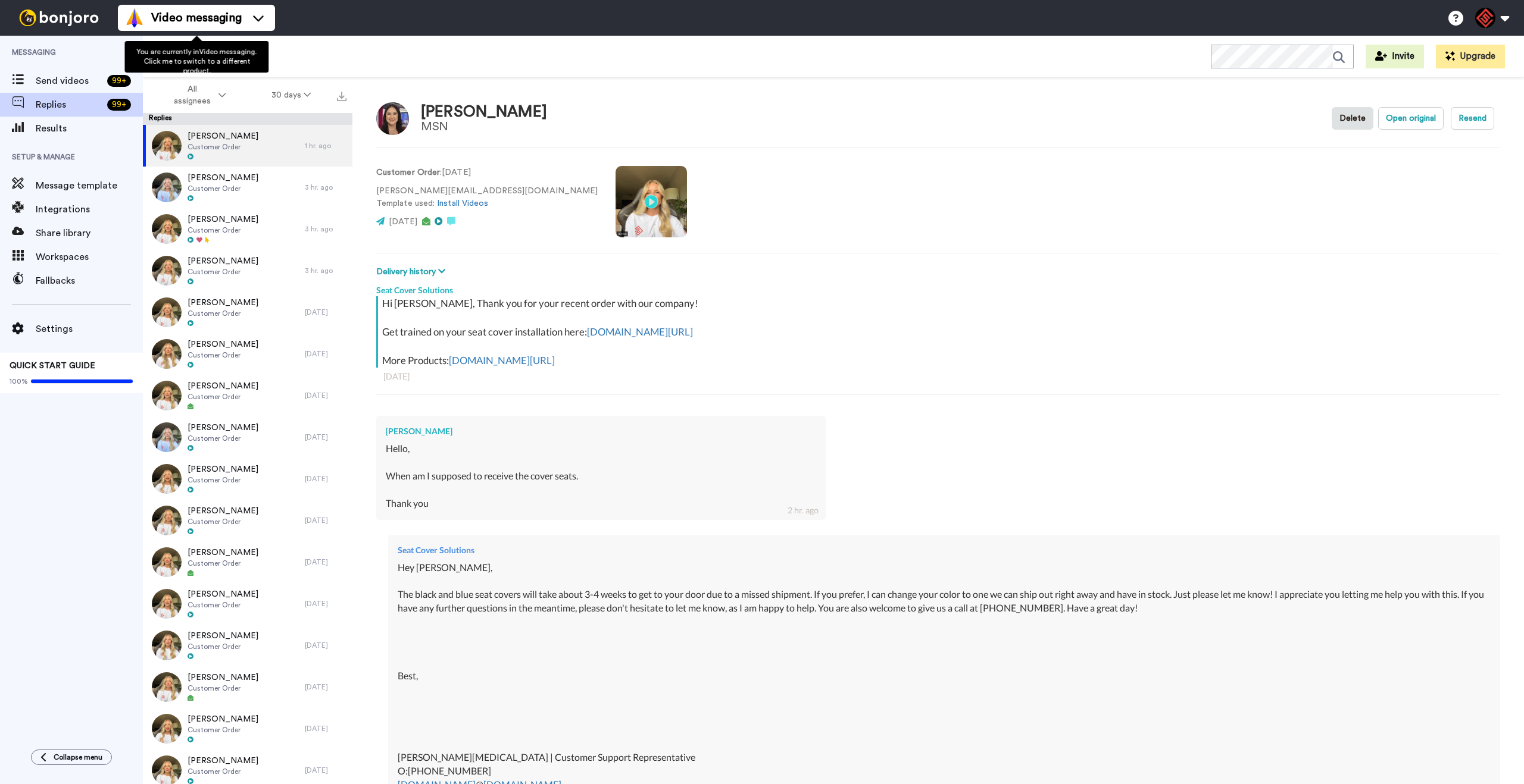
type textarea "x"
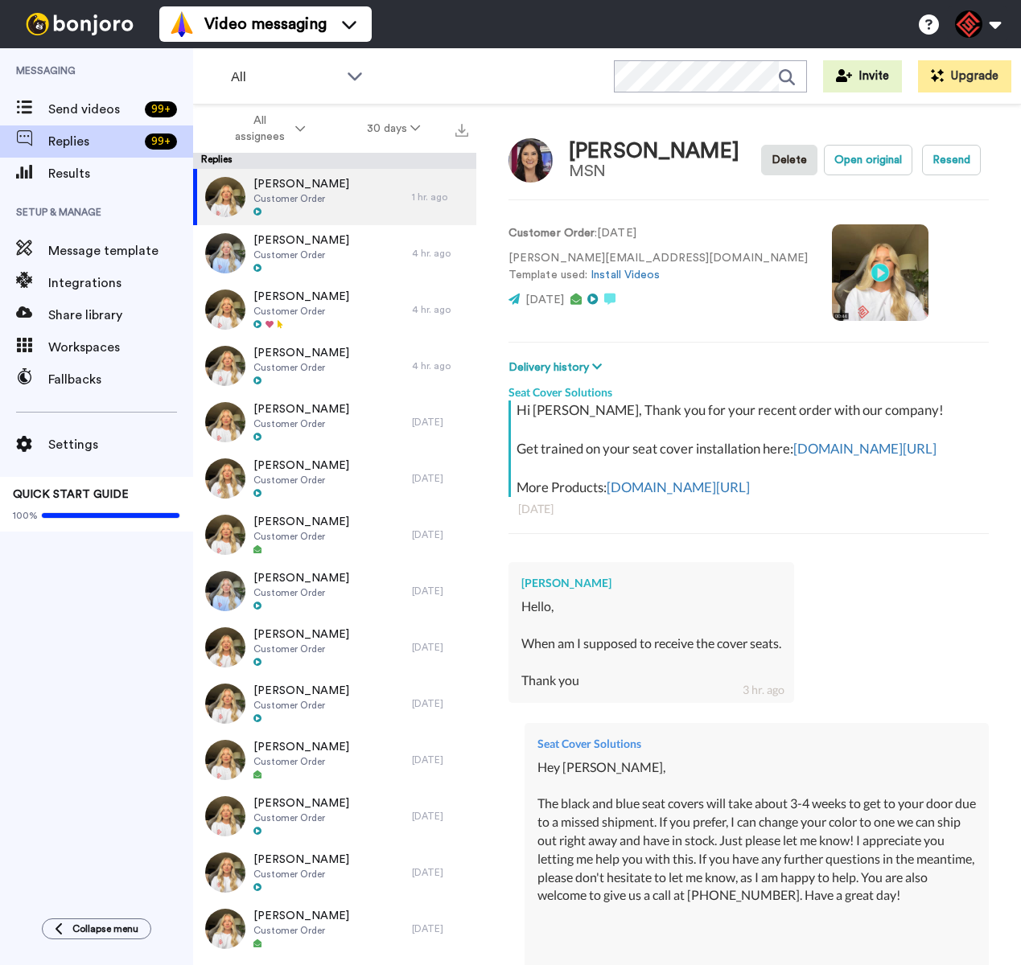
type textarea "x"
